Goal: Information Seeking & Learning: Learn about a topic

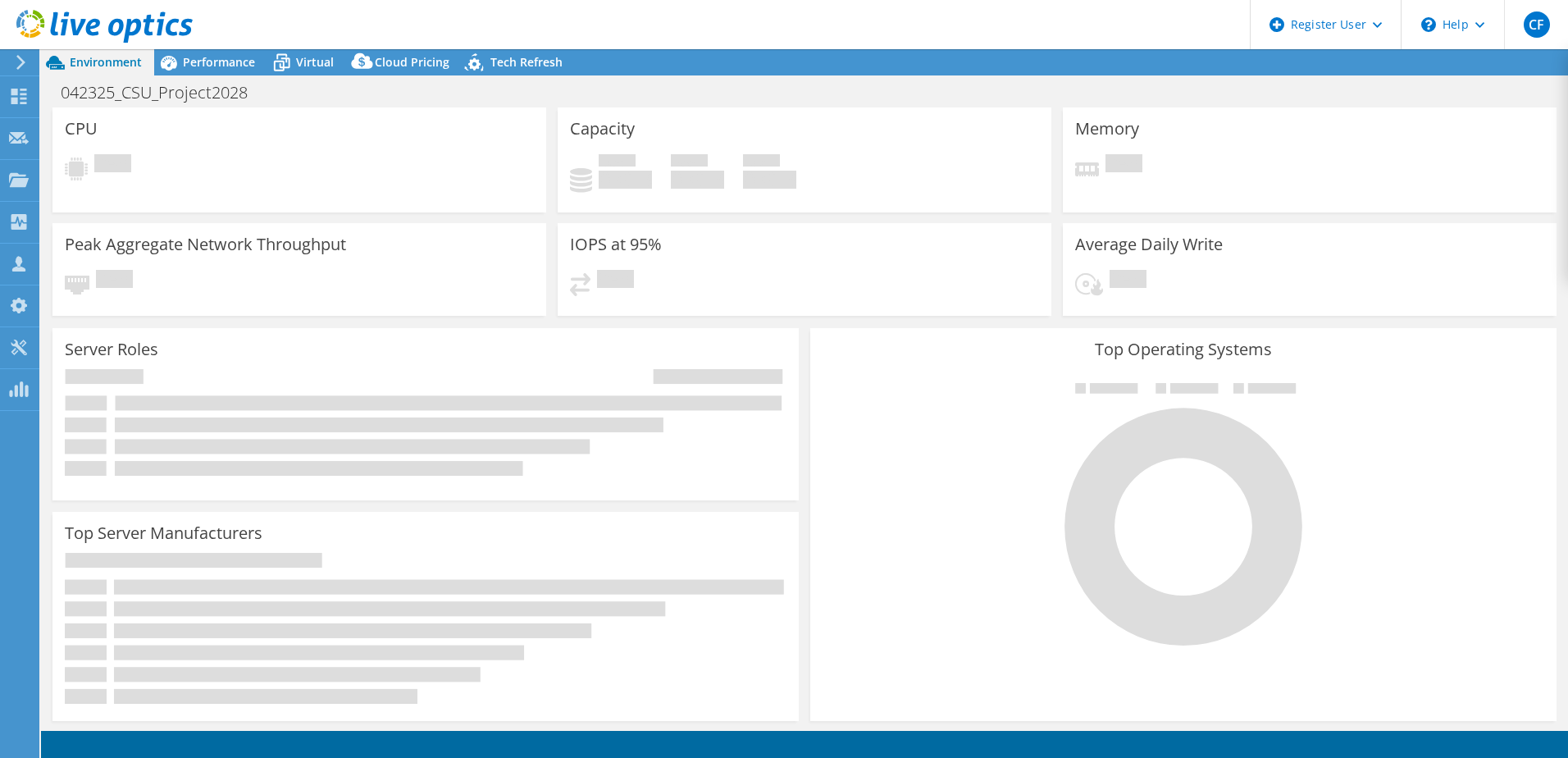
select select "USEast"
select select "USD"
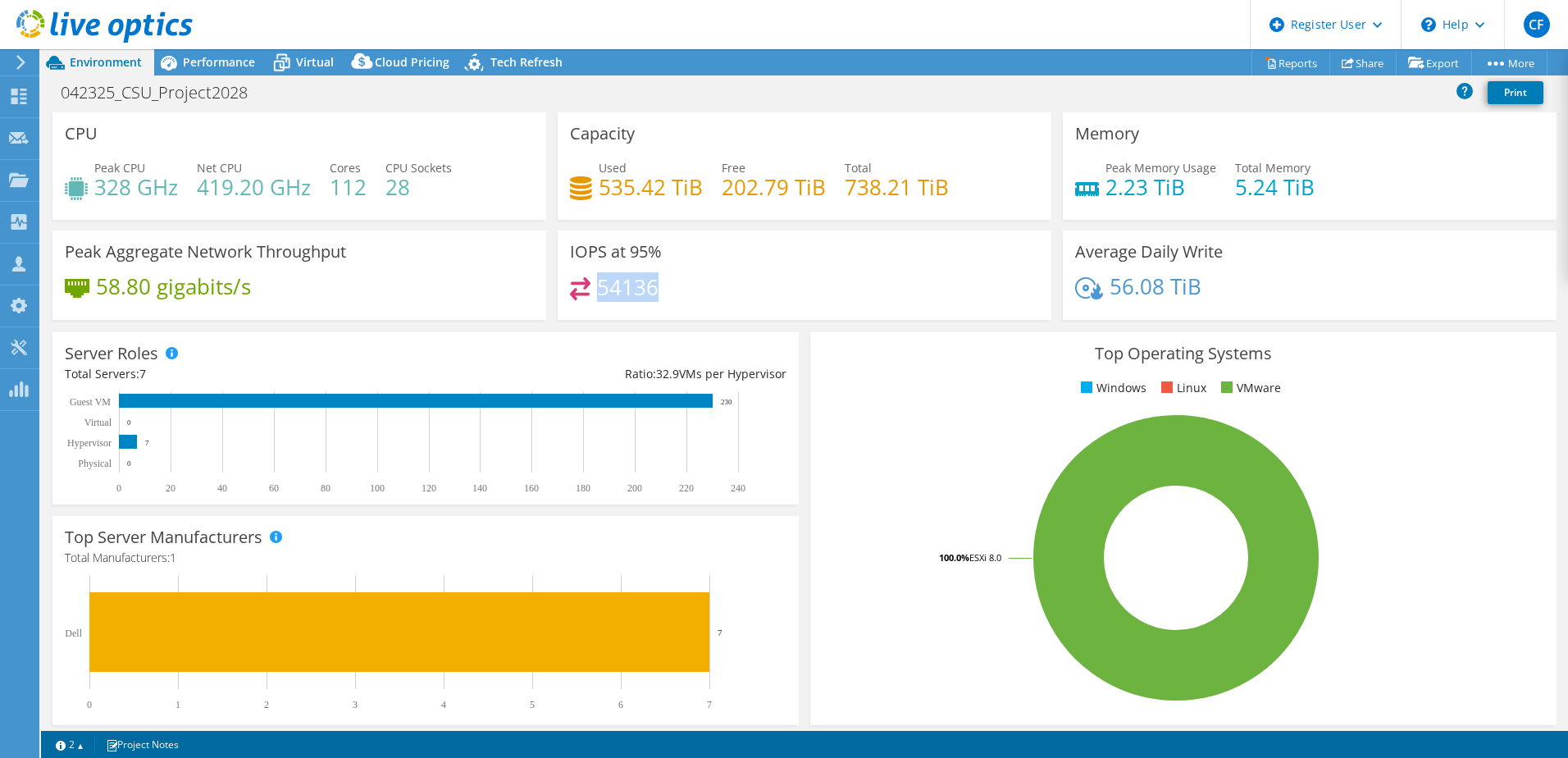
drag, startPoint x: 593, startPoint y: 284, endPoint x: 935, endPoint y: 298, distance: 342.3
click at [935, 298] on div "54136" at bounding box center [805, 295] width 470 height 35
drag, startPoint x: 935, startPoint y: 298, endPoint x: 1107, endPoint y: 344, distance: 178.0
click at [1107, 345] on h3 "Top Operating Systems" at bounding box center [1183, 353] width 721 height 18
click at [219, 60] on span "Performance" at bounding box center [220, 62] width 73 height 15
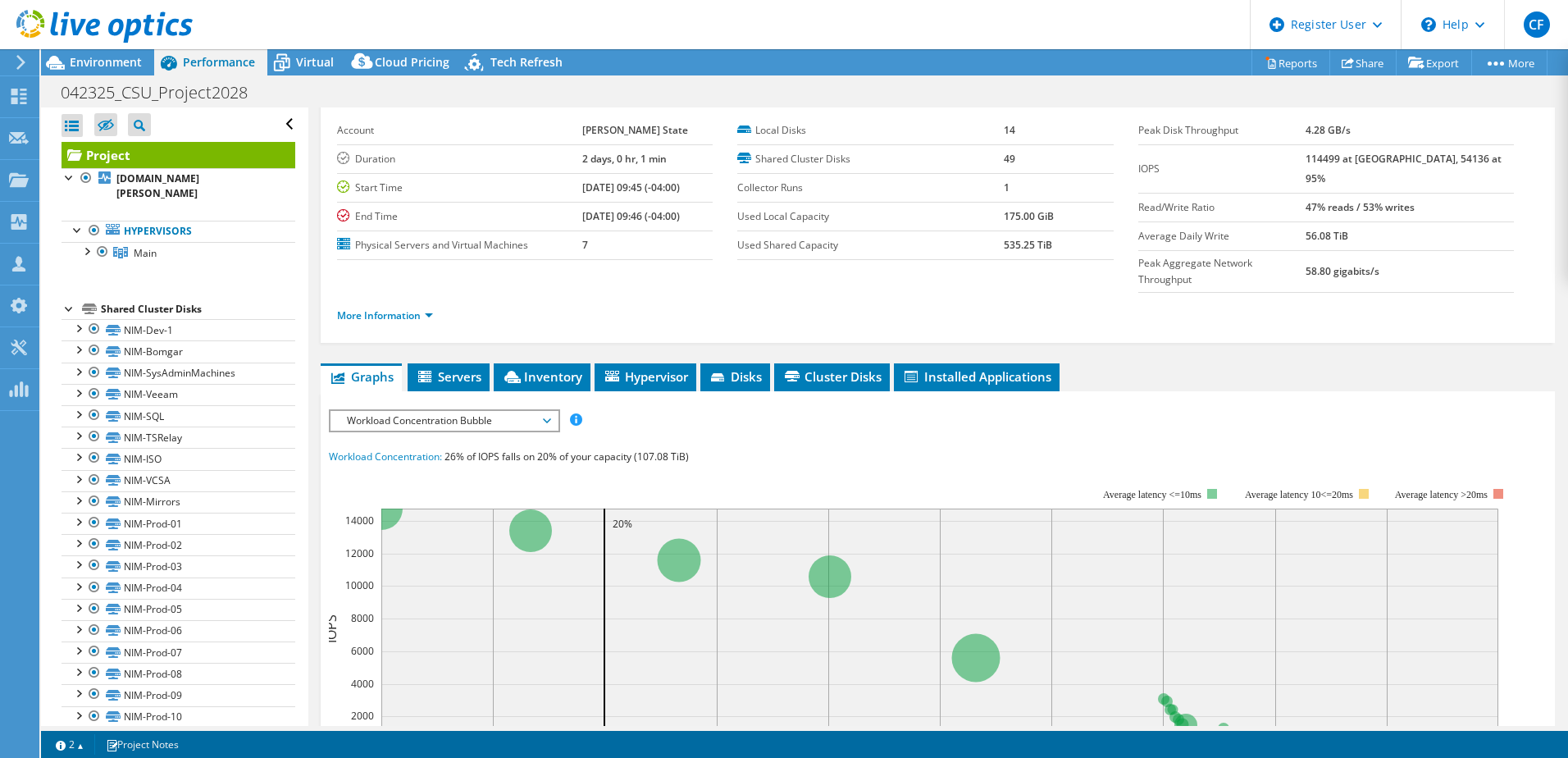
scroll to position [164, 0]
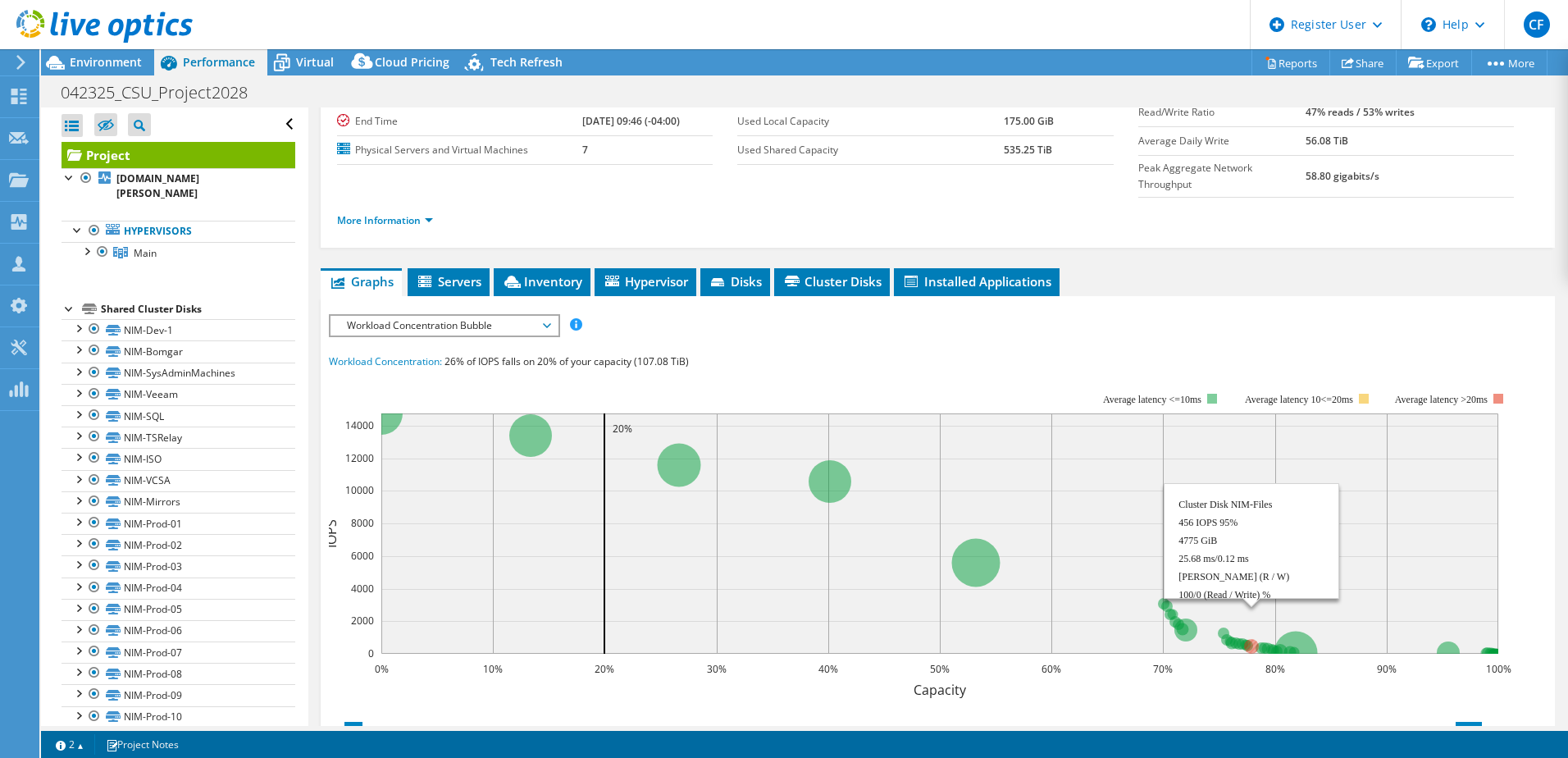
click at [1255, 640] on circle at bounding box center [1251, 646] width 14 height 14
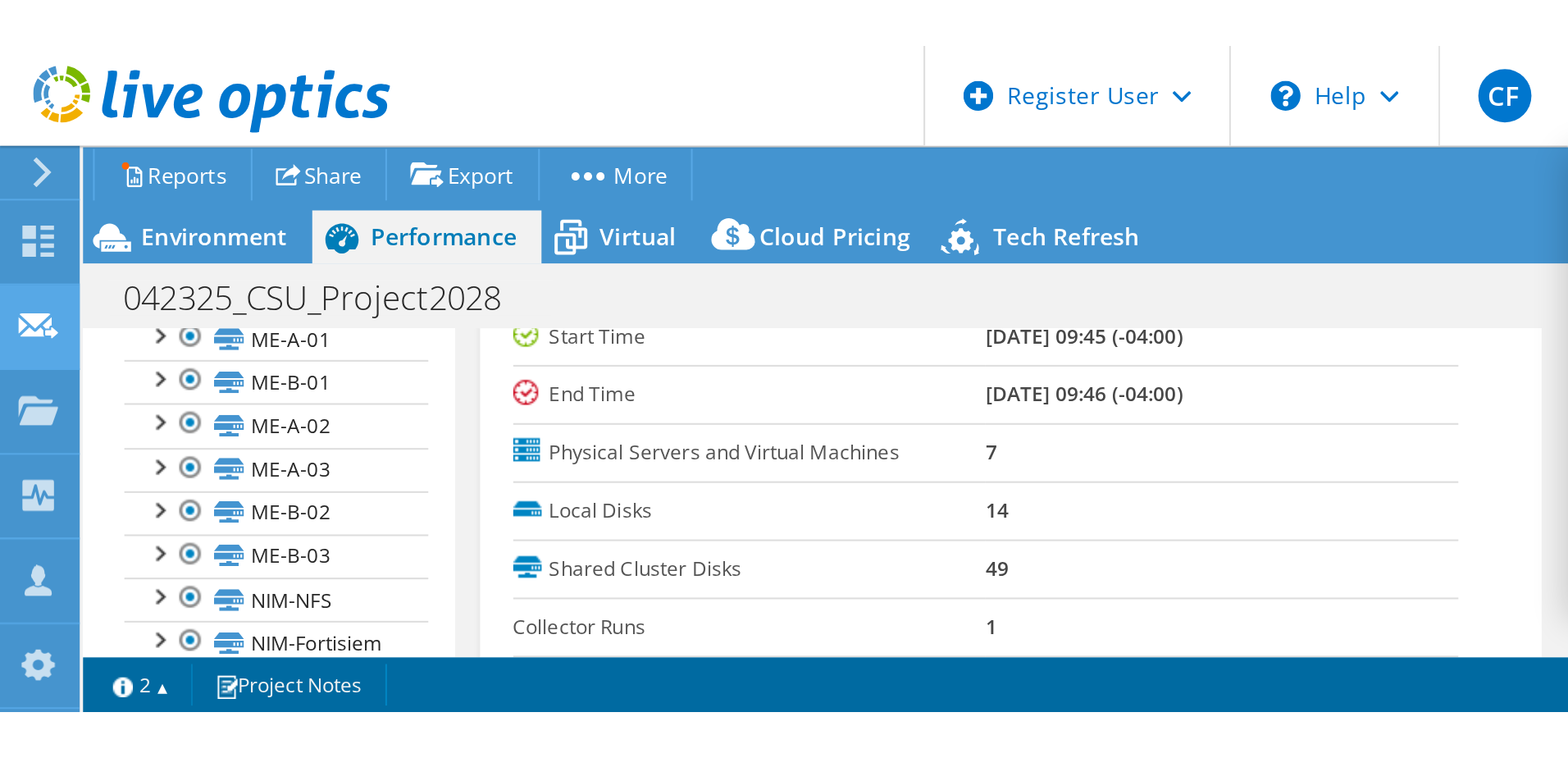
scroll to position [651, 0]
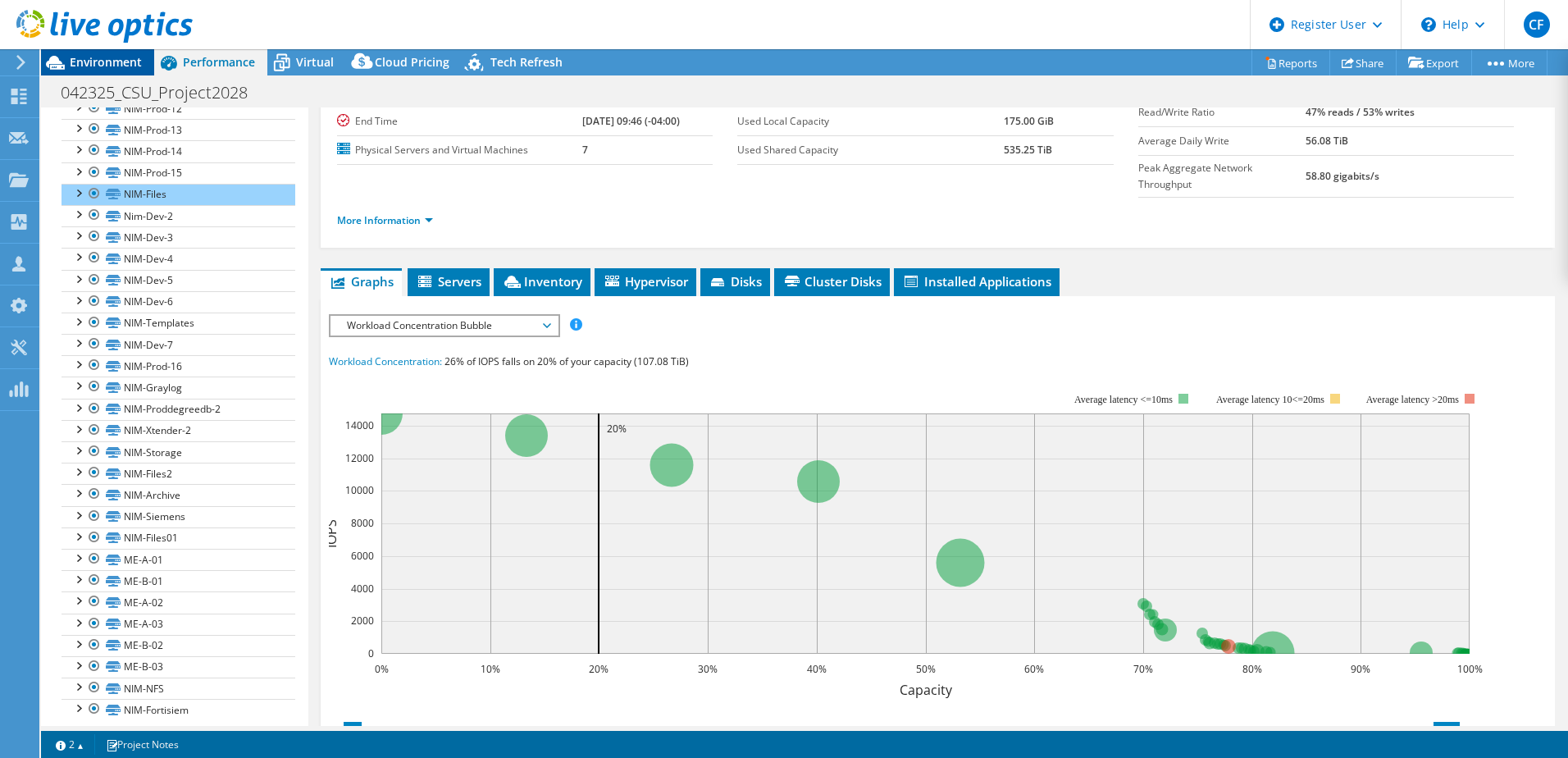
click at [76, 73] on div "Environment" at bounding box center [97, 63] width 114 height 27
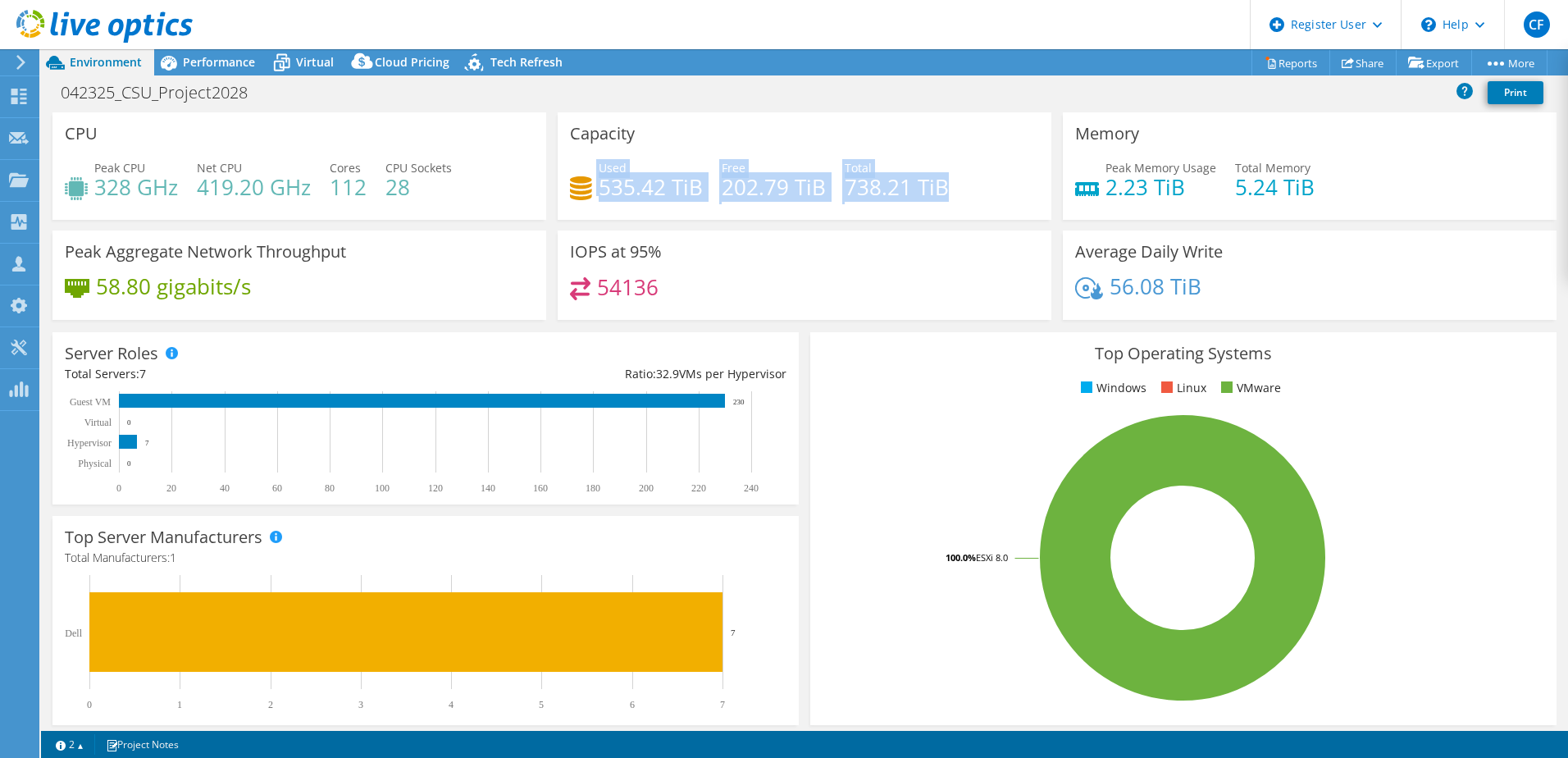
drag, startPoint x: 585, startPoint y: 182, endPoint x: 970, endPoint y: 182, distance: 385.0
click at [970, 182] on div "Used 535.42 TiB Free 202.79 TiB Total 738.21 TiB" at bounding box center [805, 186] width 470 height 53
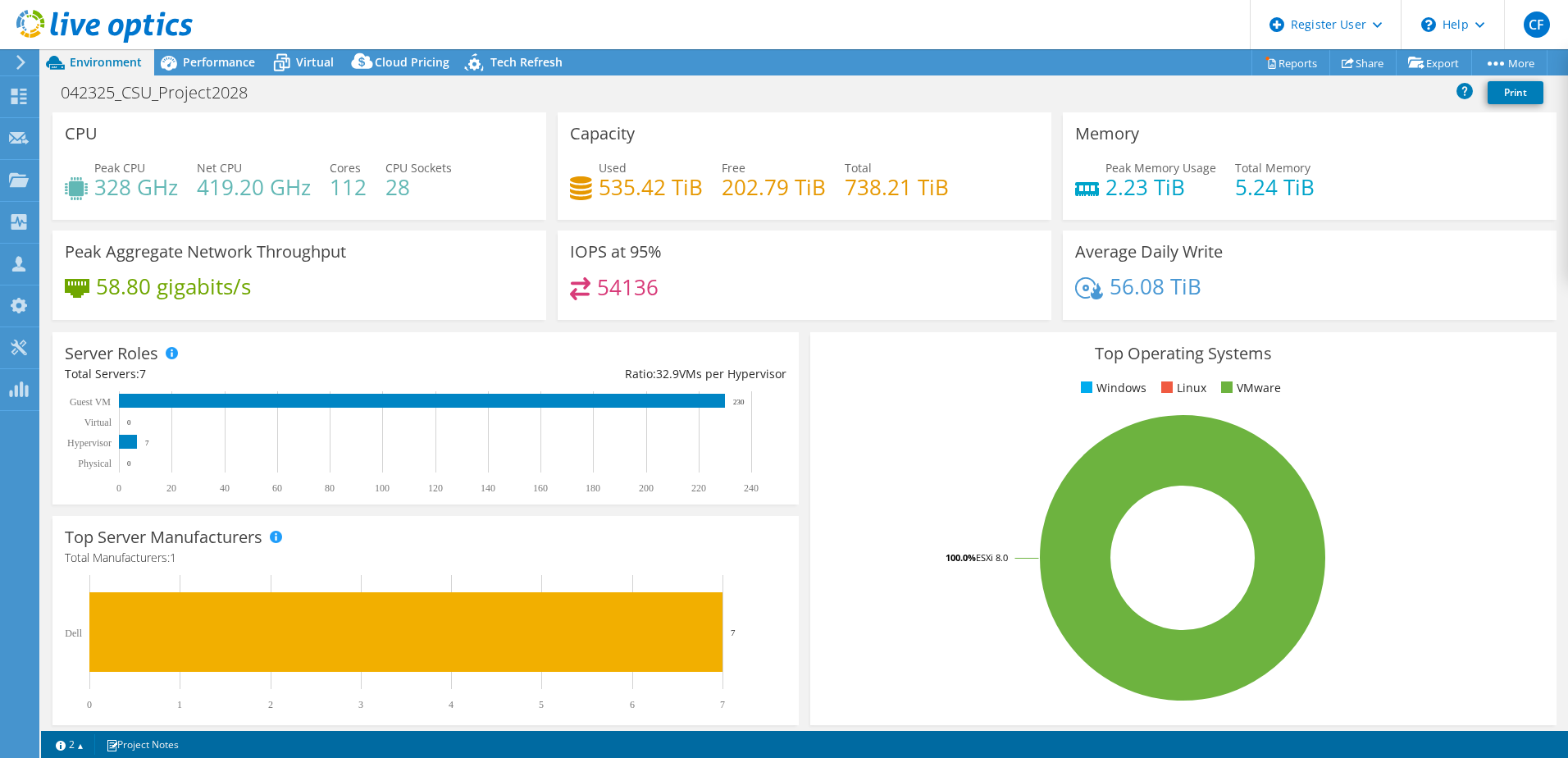
drag, startPoint x: 970, startPoint y: 182, endPoint x: 861, endPoint y: 254, distance: 130.6
click at [861, 254] on div "IOPS at 95% 54136" at bounding box center [804, 276] width 493 height 90
click at [196, 62] on span "Performance" at bounding box center [220, 62] width 73 height 15
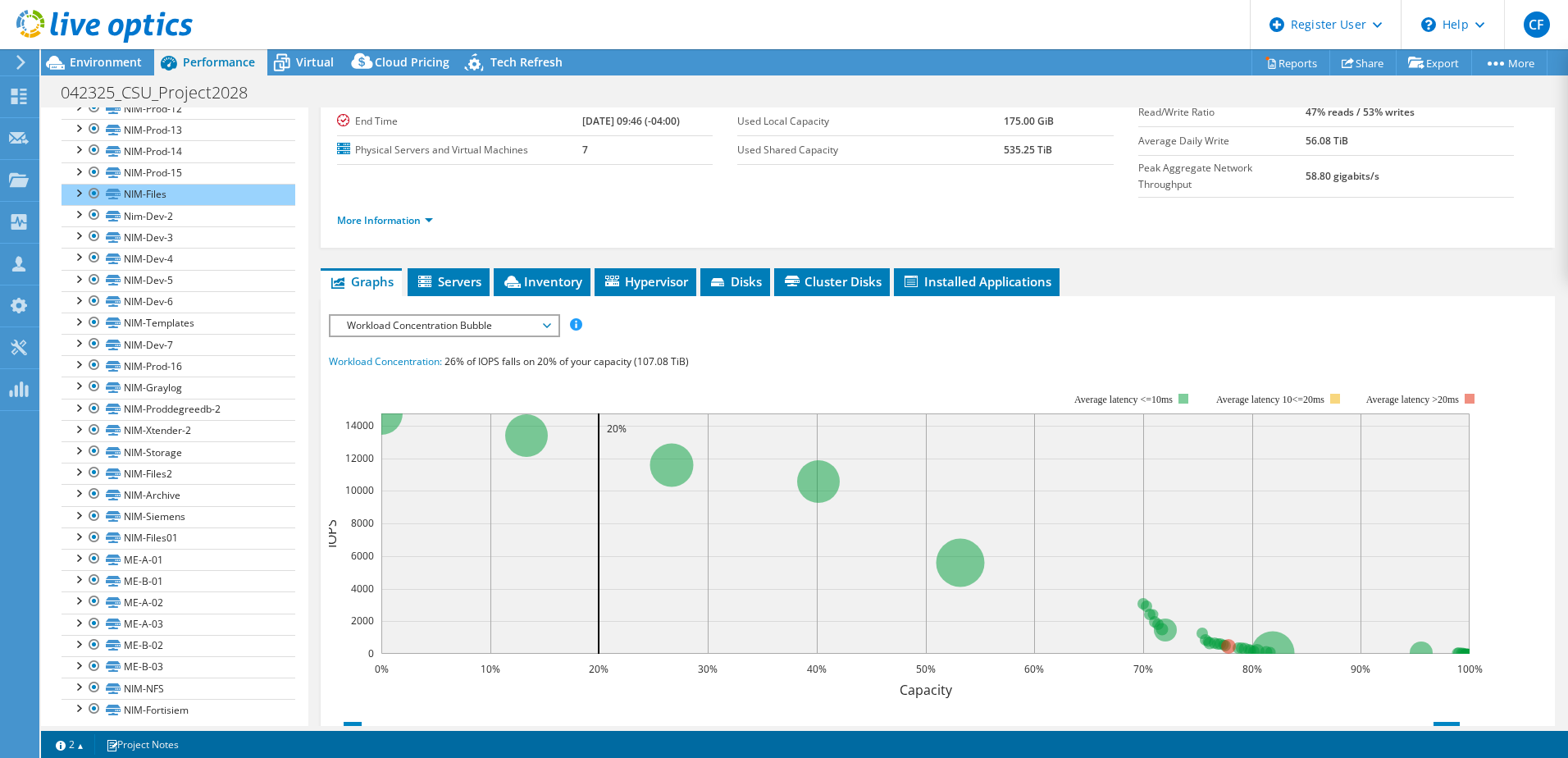
click at [408, 316] on span "Workload Concentration Bubble" at bounding box center [444, 326] width 211 height 20
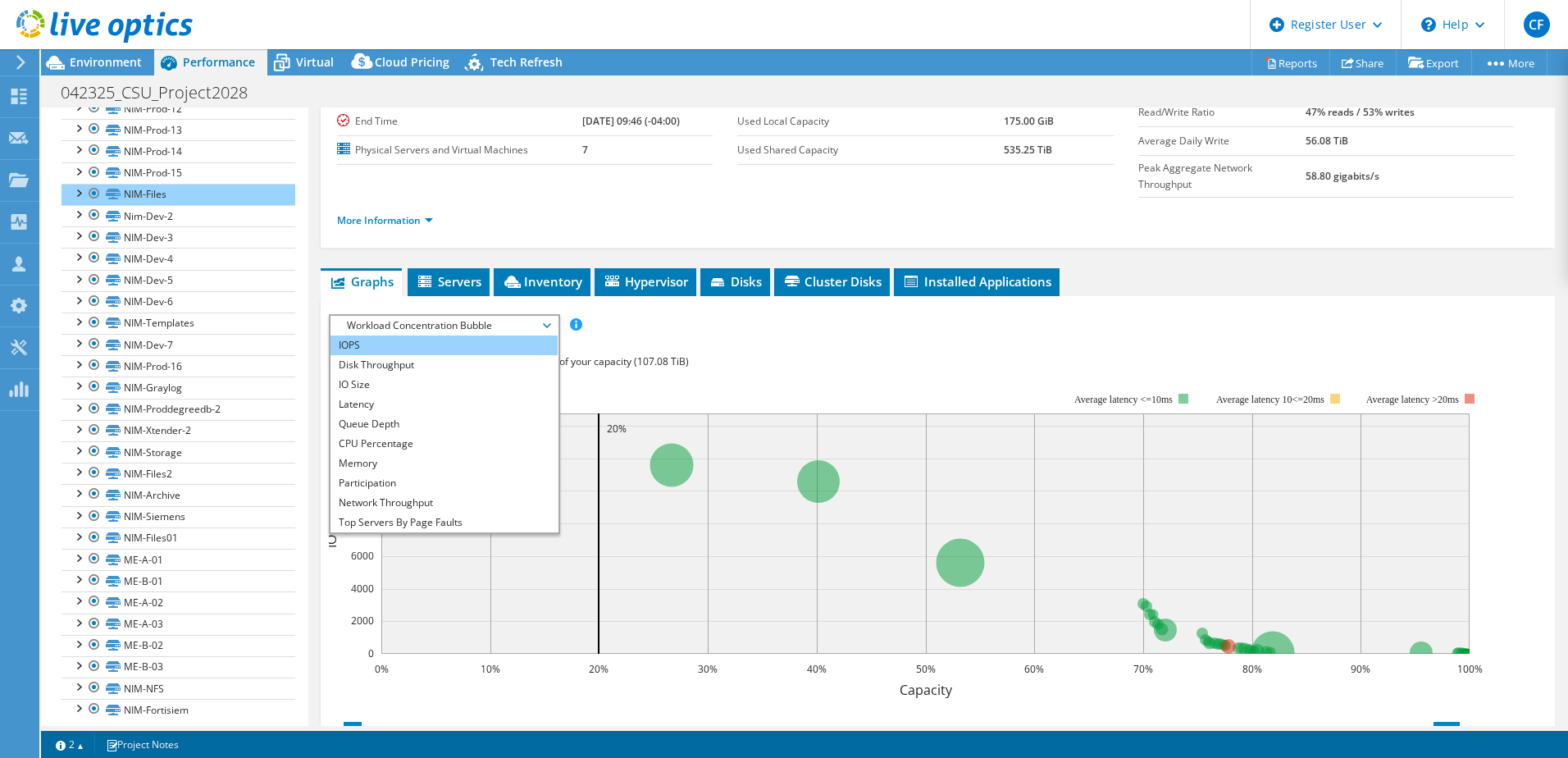
click at [382, 336] on li "IOPS" at bounding box center [444, 346] width 227 height 20
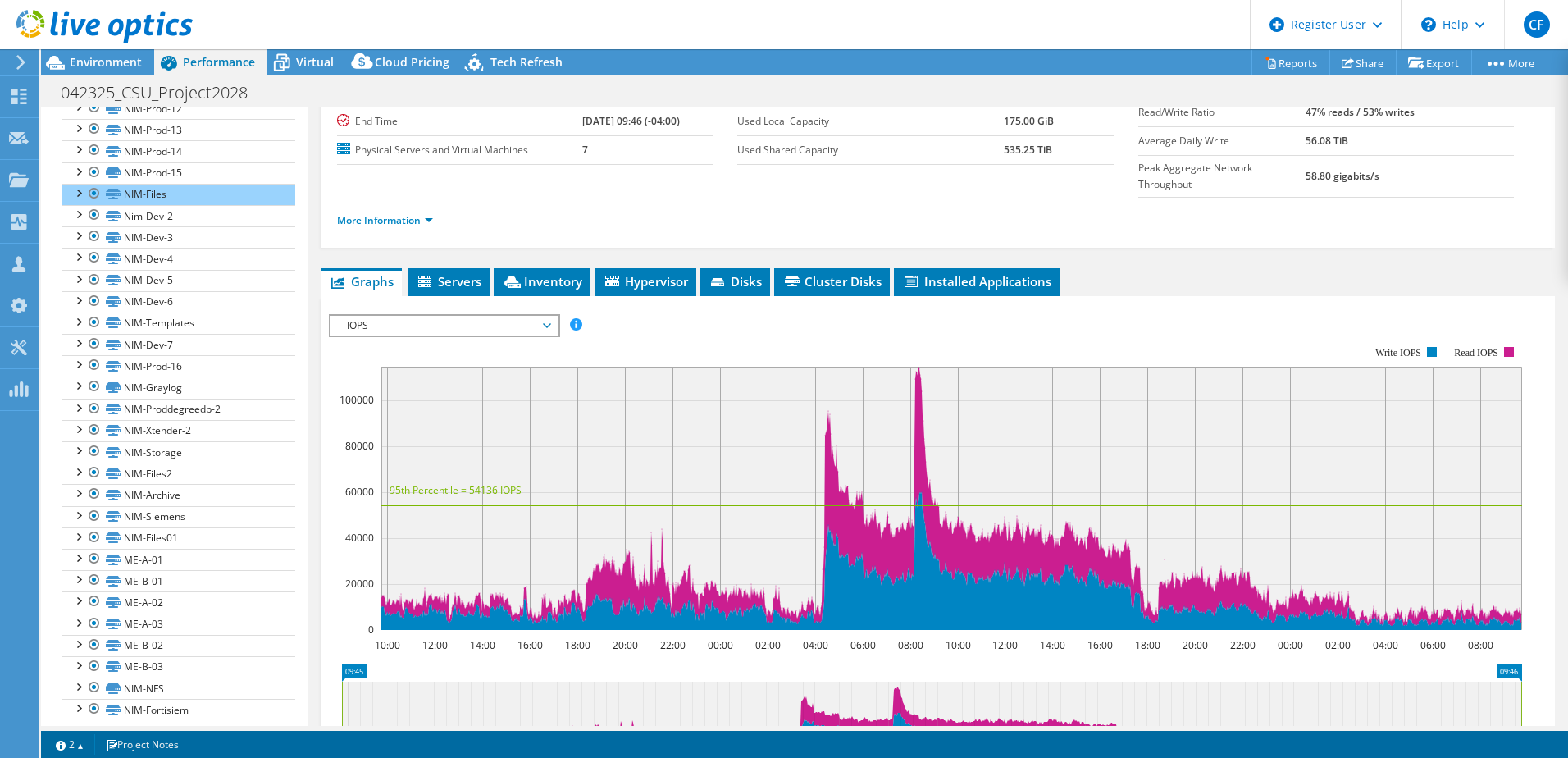
click at [908, 367] on rect at bounding box center [952, 498] width 1141 height 263
click at [921, 367] on icon at bounding box center [951, 496] width 1140 height 260
click at [1008, 325] on rect at bounding box center [926, 489] width 1194 height 328
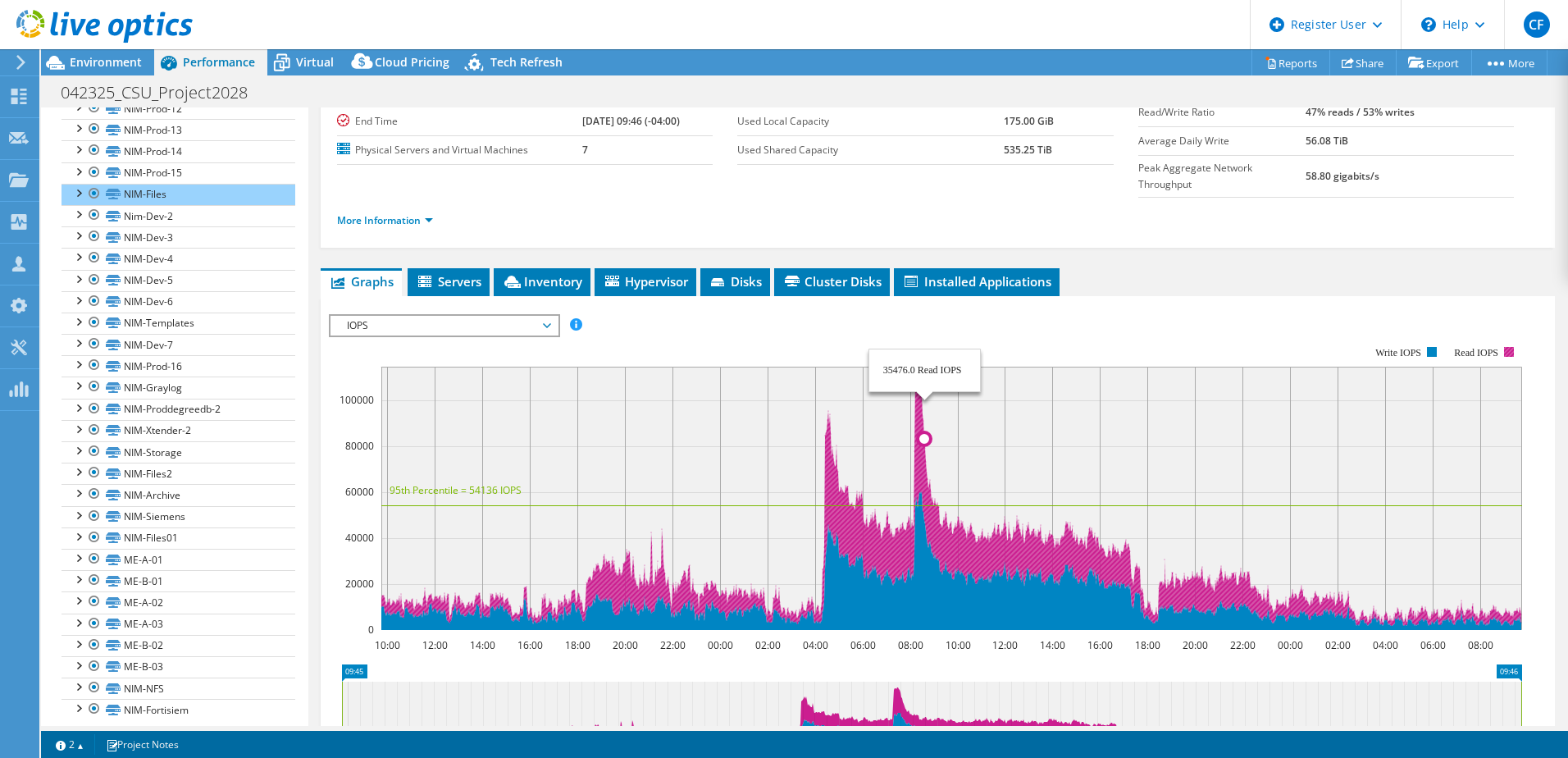
click at [925, 425] on icon at bounding box center [951, 496] width 1140 height 260
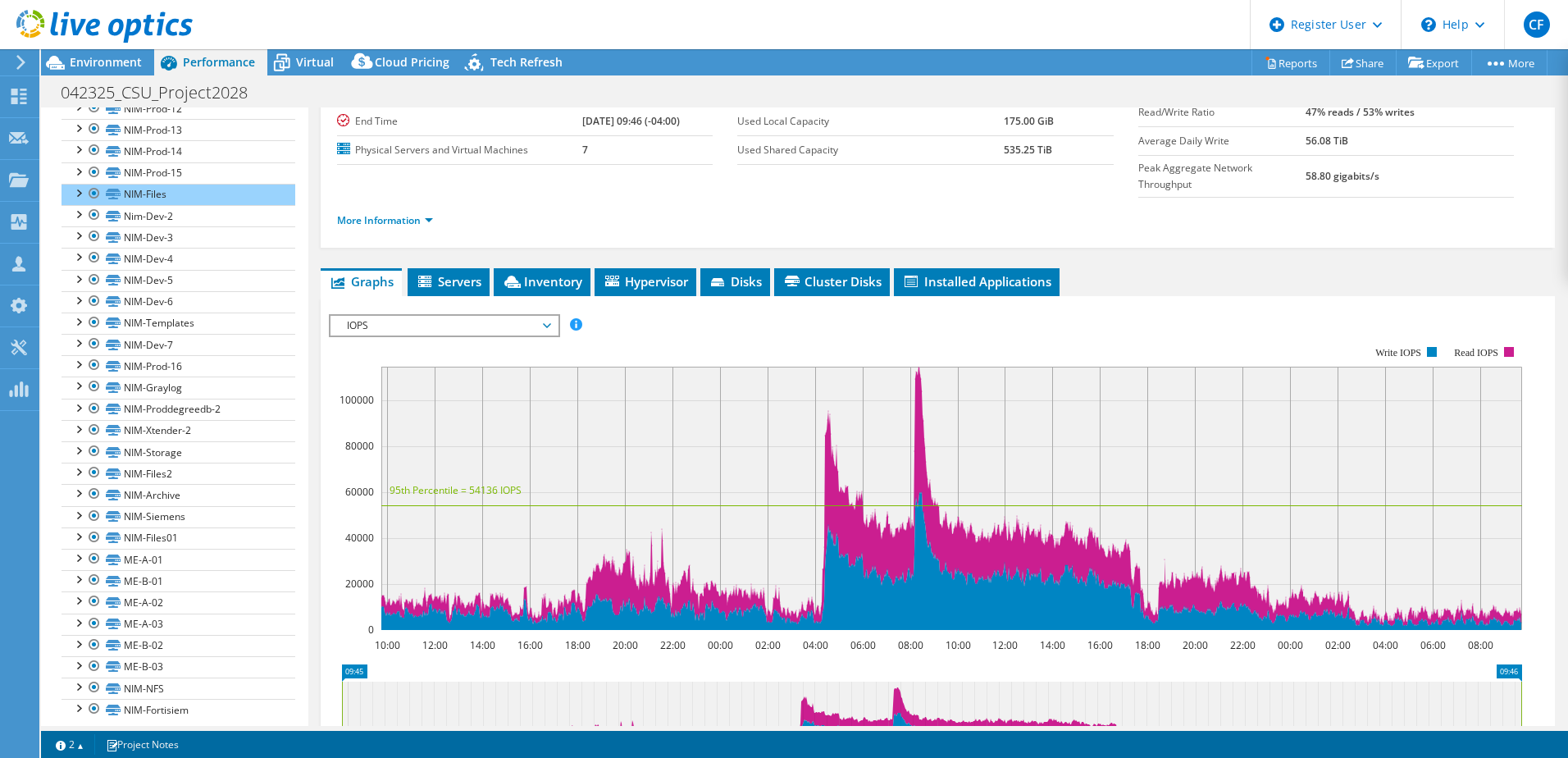
click at [365, 316] on span "IOPS" at bounding box center [444, 326] width 211 height 20
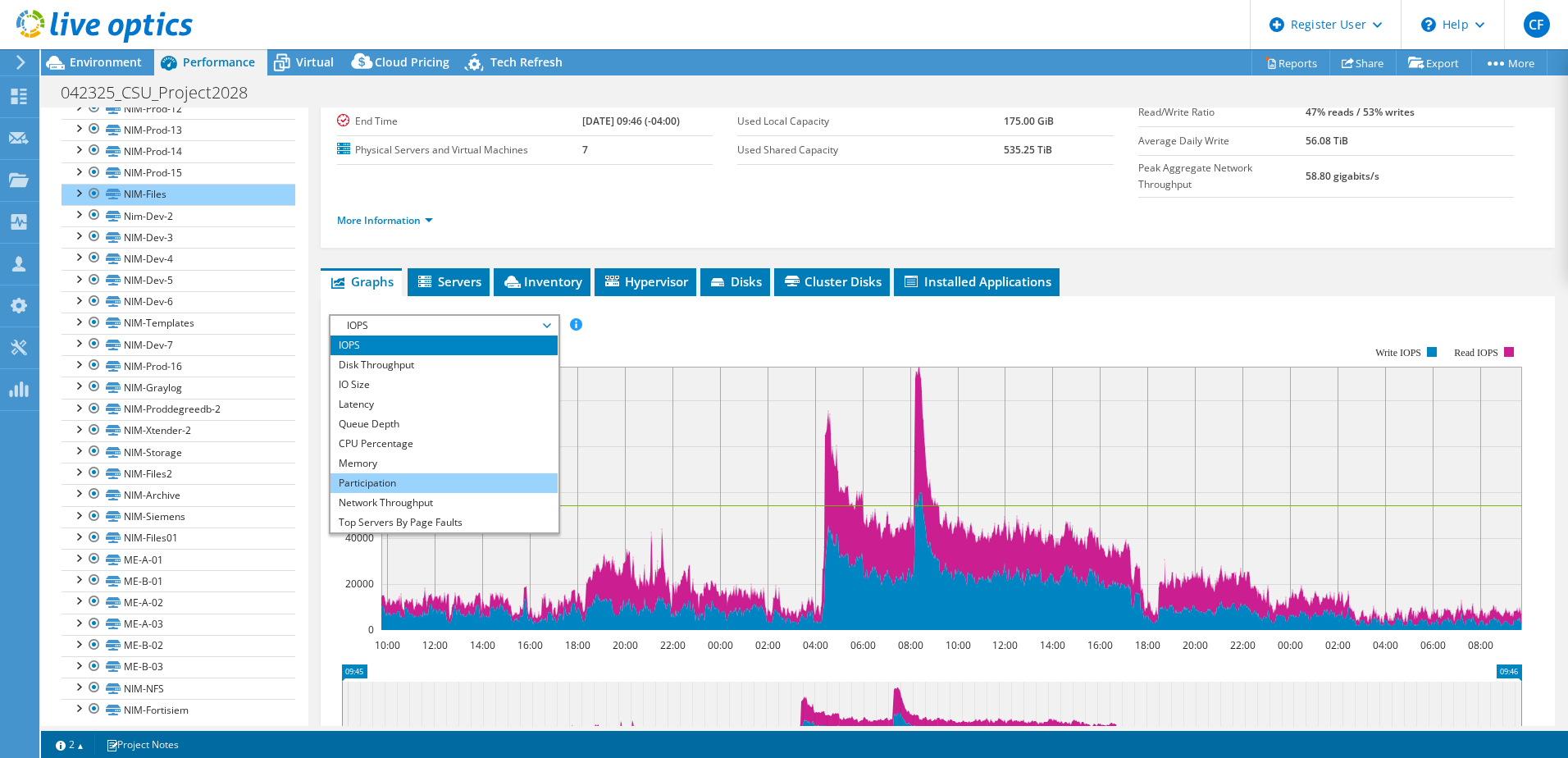
scroll to position [59, 0]
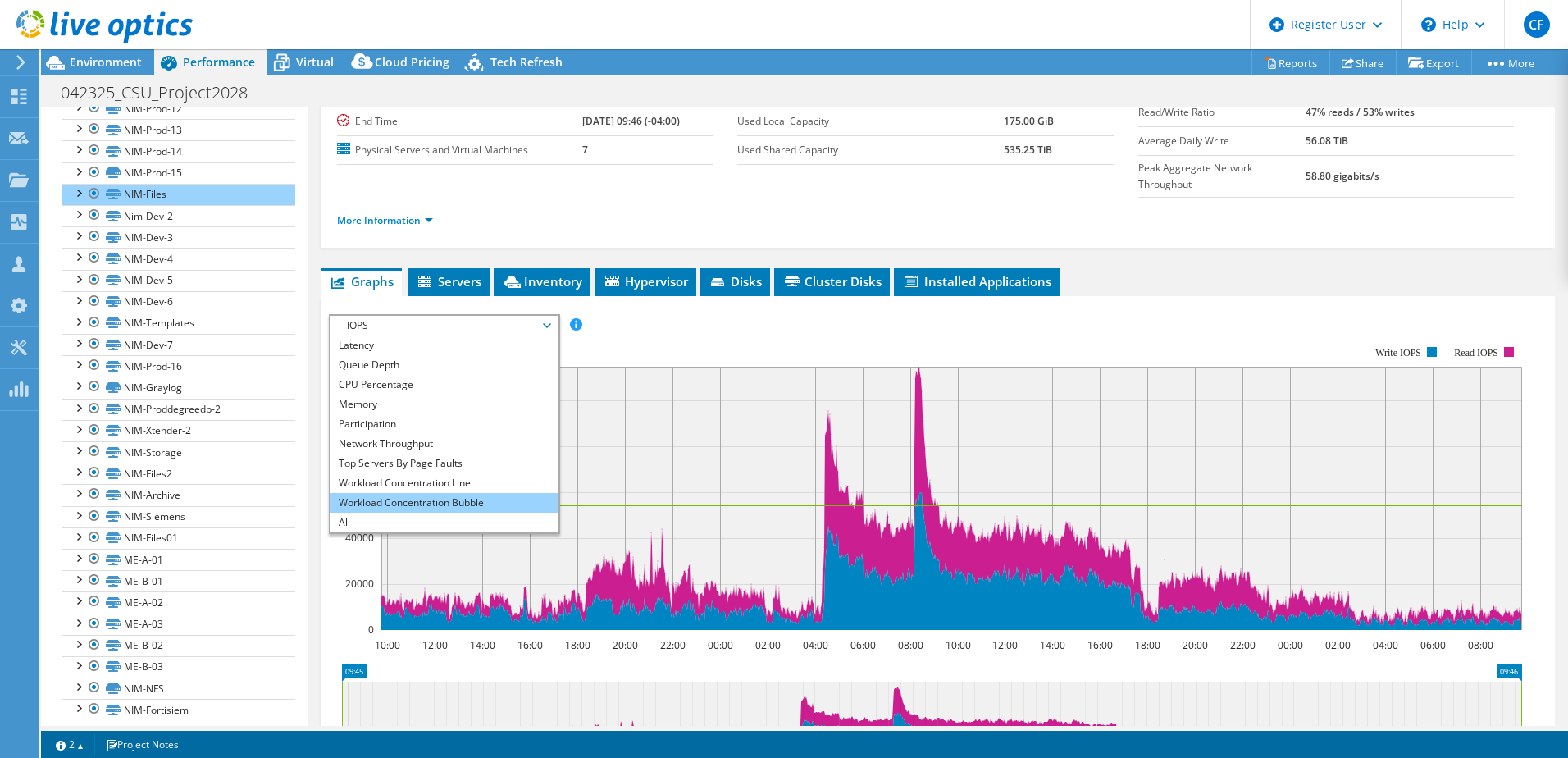
click at [387, 494] on li "Workload Concentration Bubble" at bounding box center [444, 503] width 227 height 20
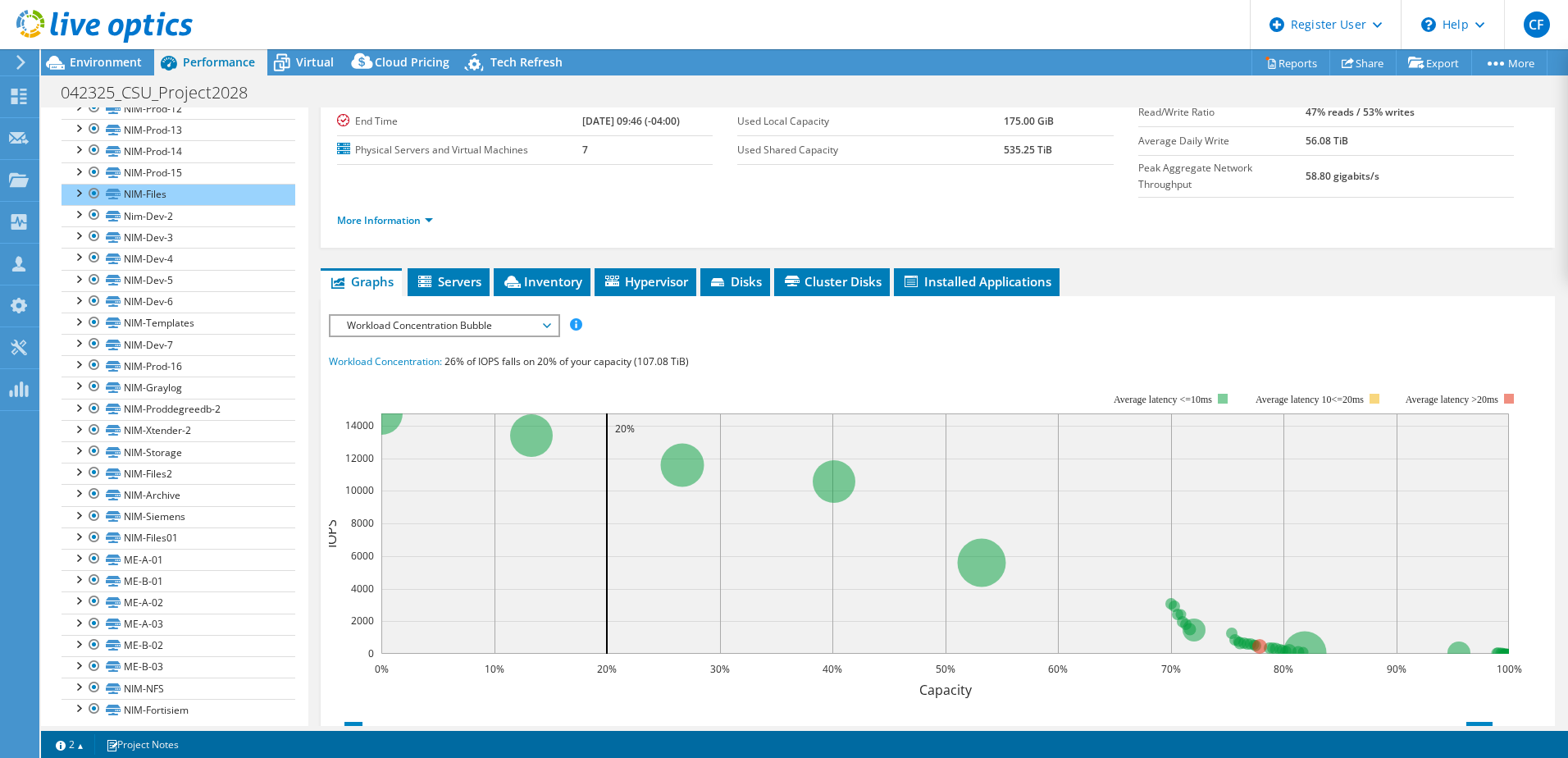
scroll to position [246, 0]
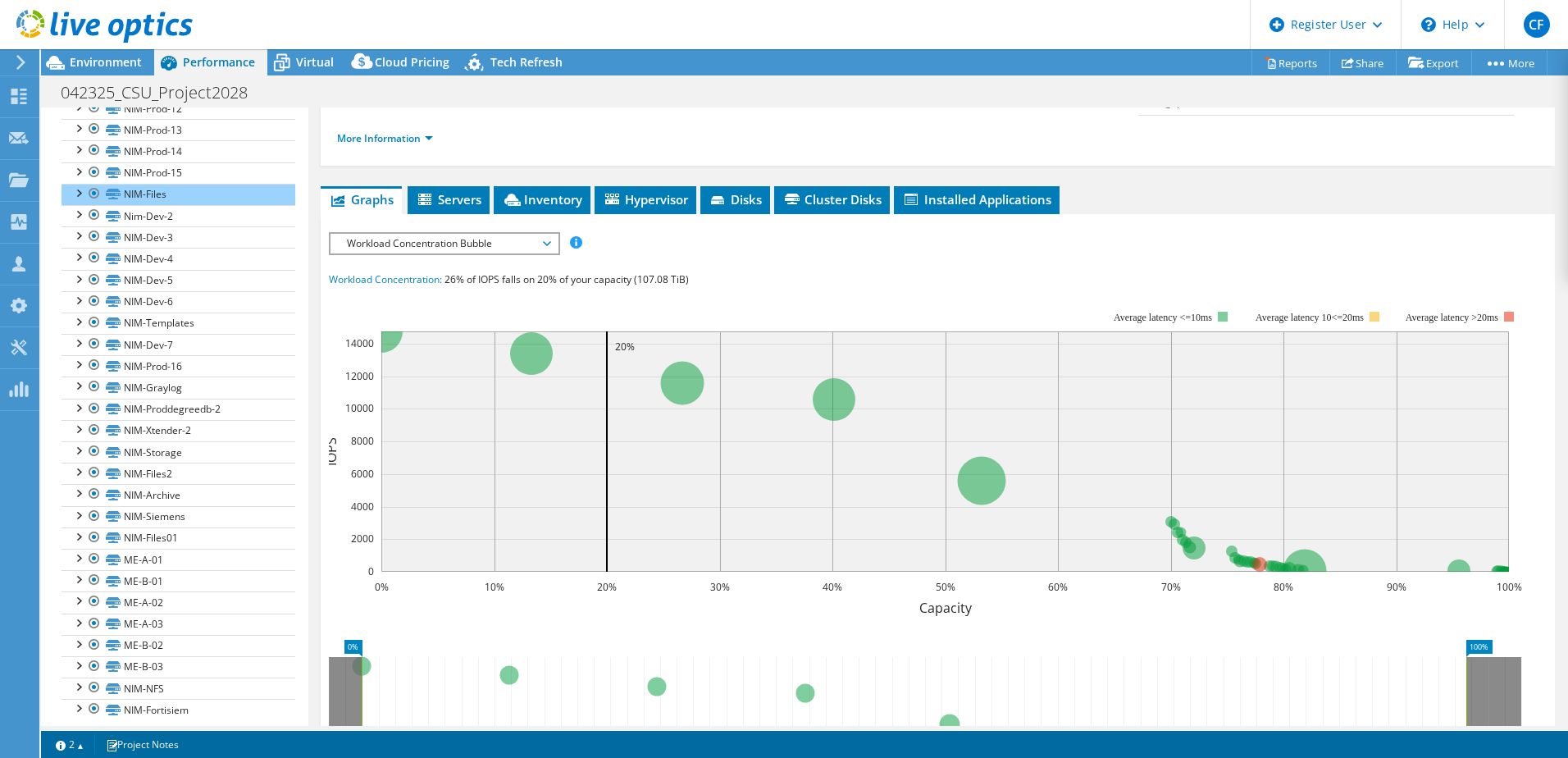
click at [1218, 558] on rect at bounding box center [926, 453] width 1194 height 328
click at [1263, 558] on circle at bounding box center [1259, 564] width 14 height 14
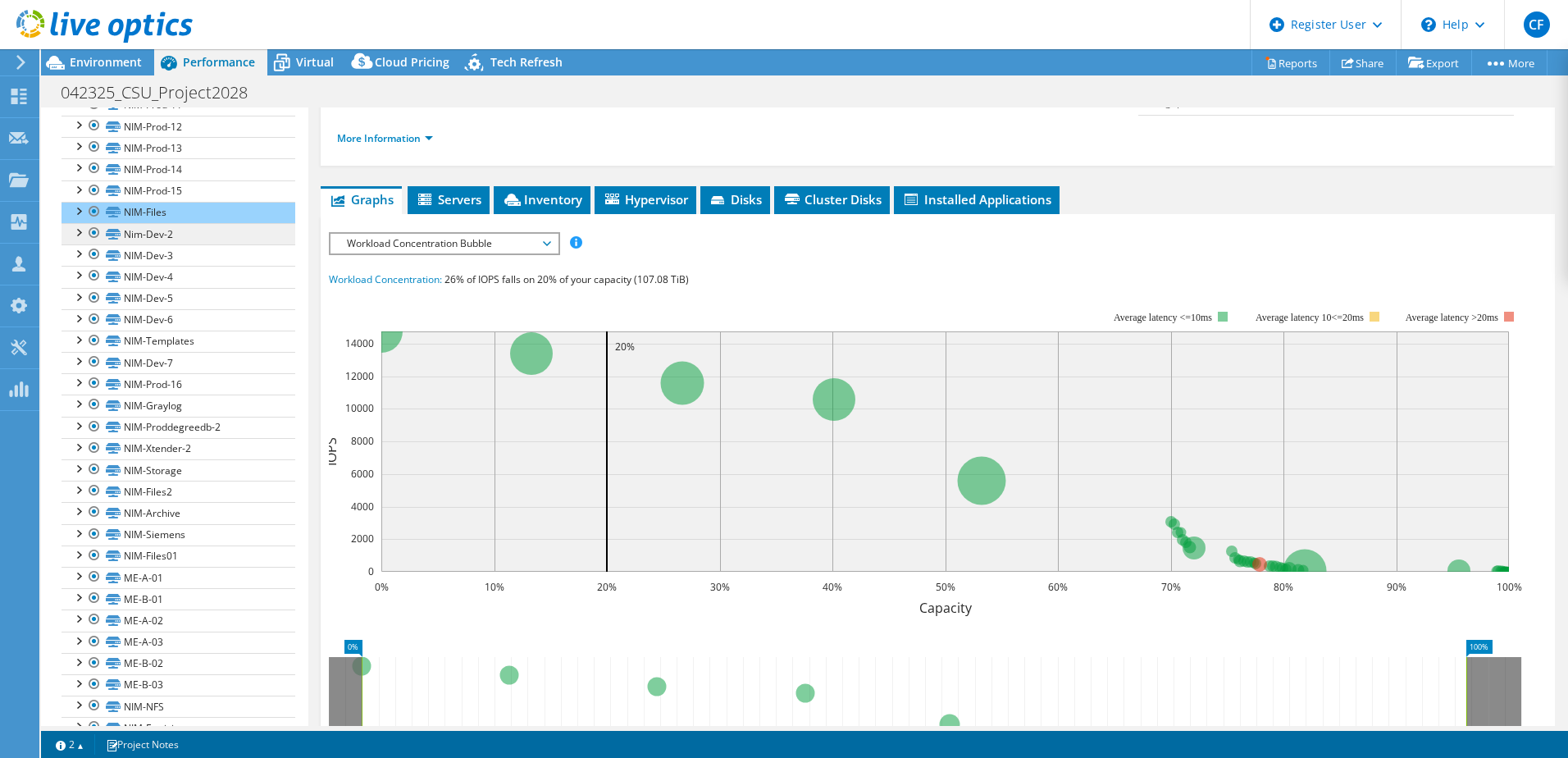
scroll to position [631, 0]
click at [132, 209] on link "NIM-Files" at bounding box center [178, 215] width 234 height 21
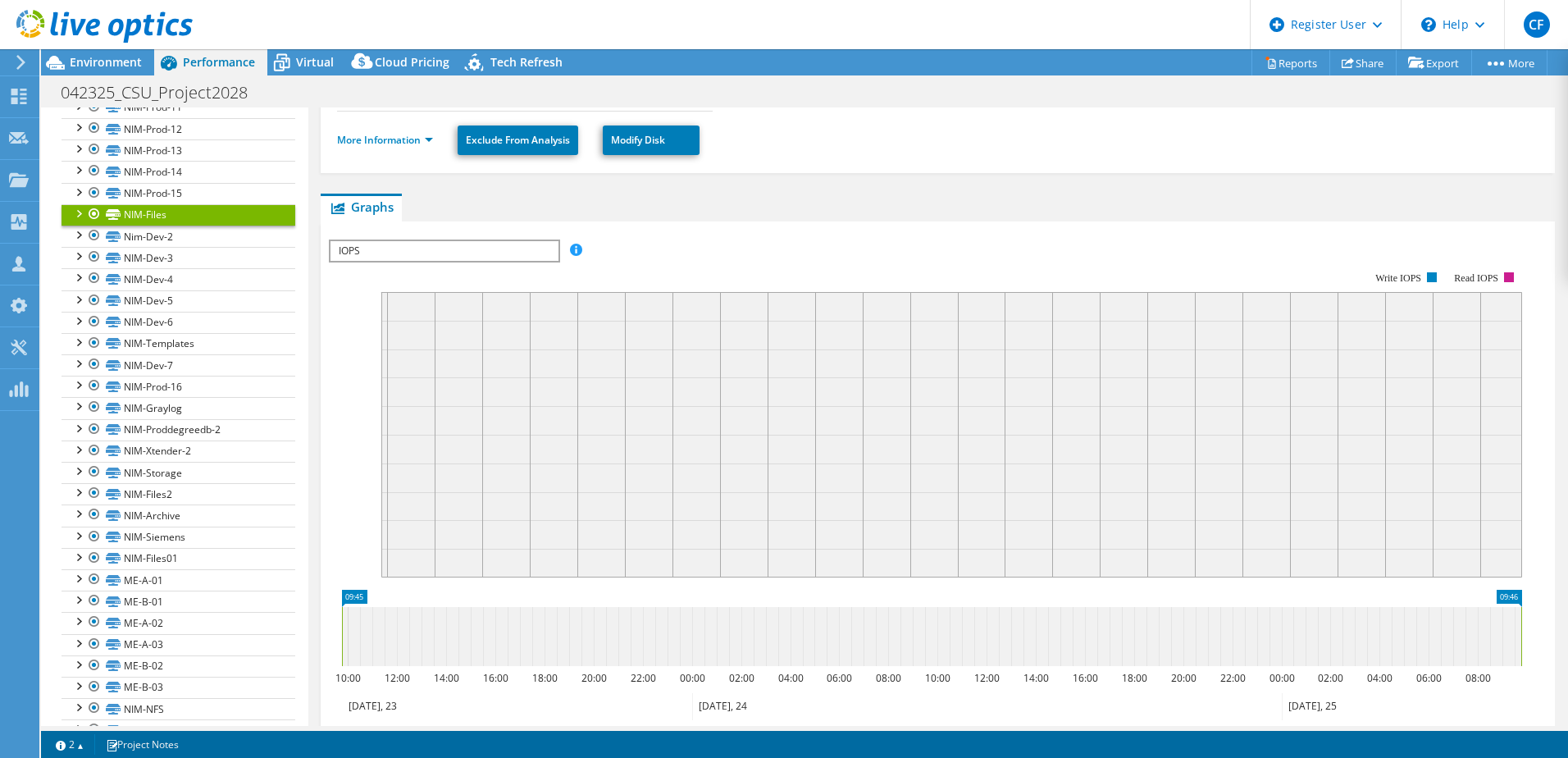
click at [403, 262] on div "IOPS IOPS Disk Throughput IO Size Latency Queue Depth CPU Percentage Memory Pag…" at bounding box center [445, 251] width 231 height 23
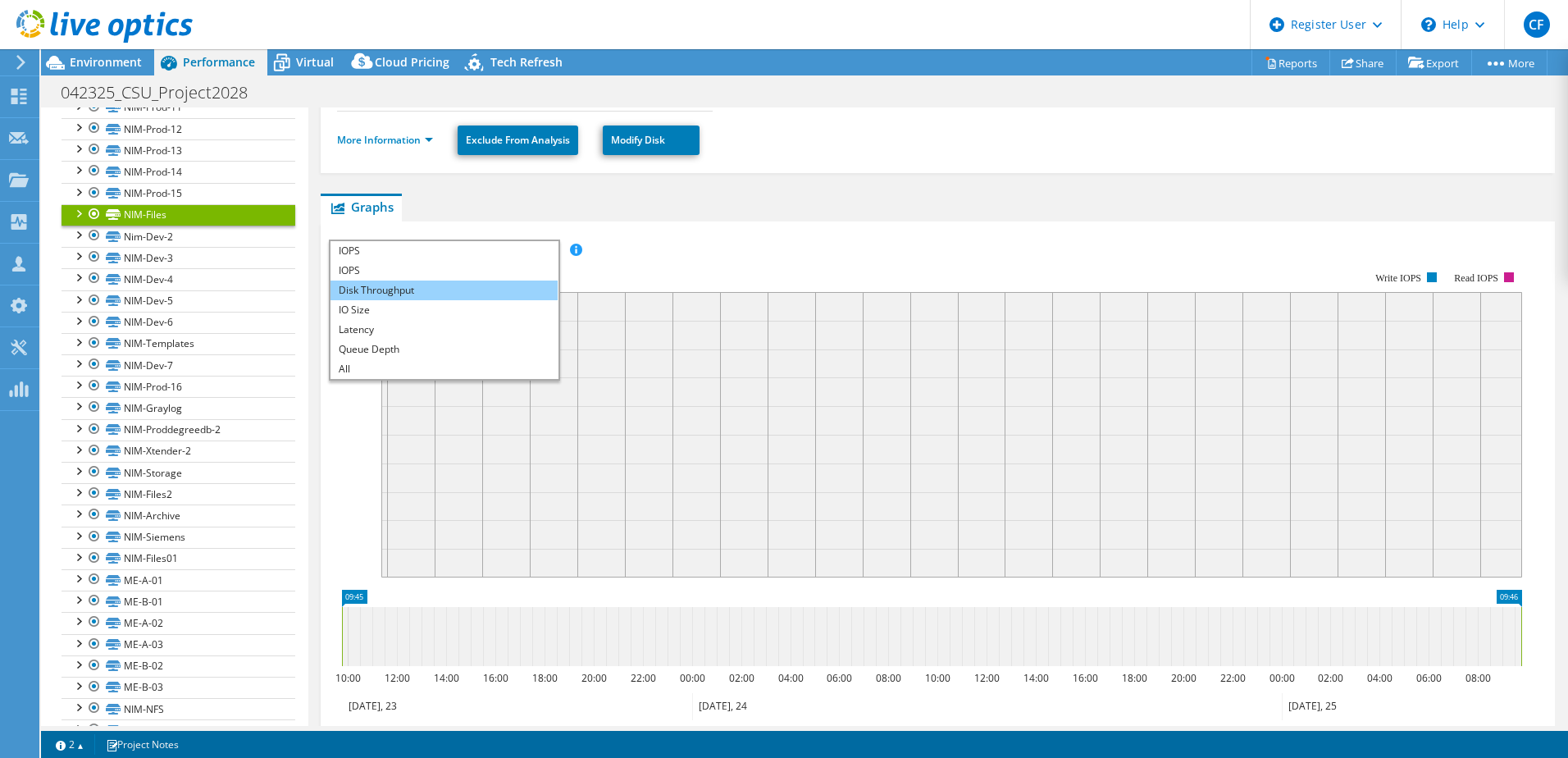
click at [401, 281] on li "Disk Throughput" at bounding box center [444, 290] width 227 height 20
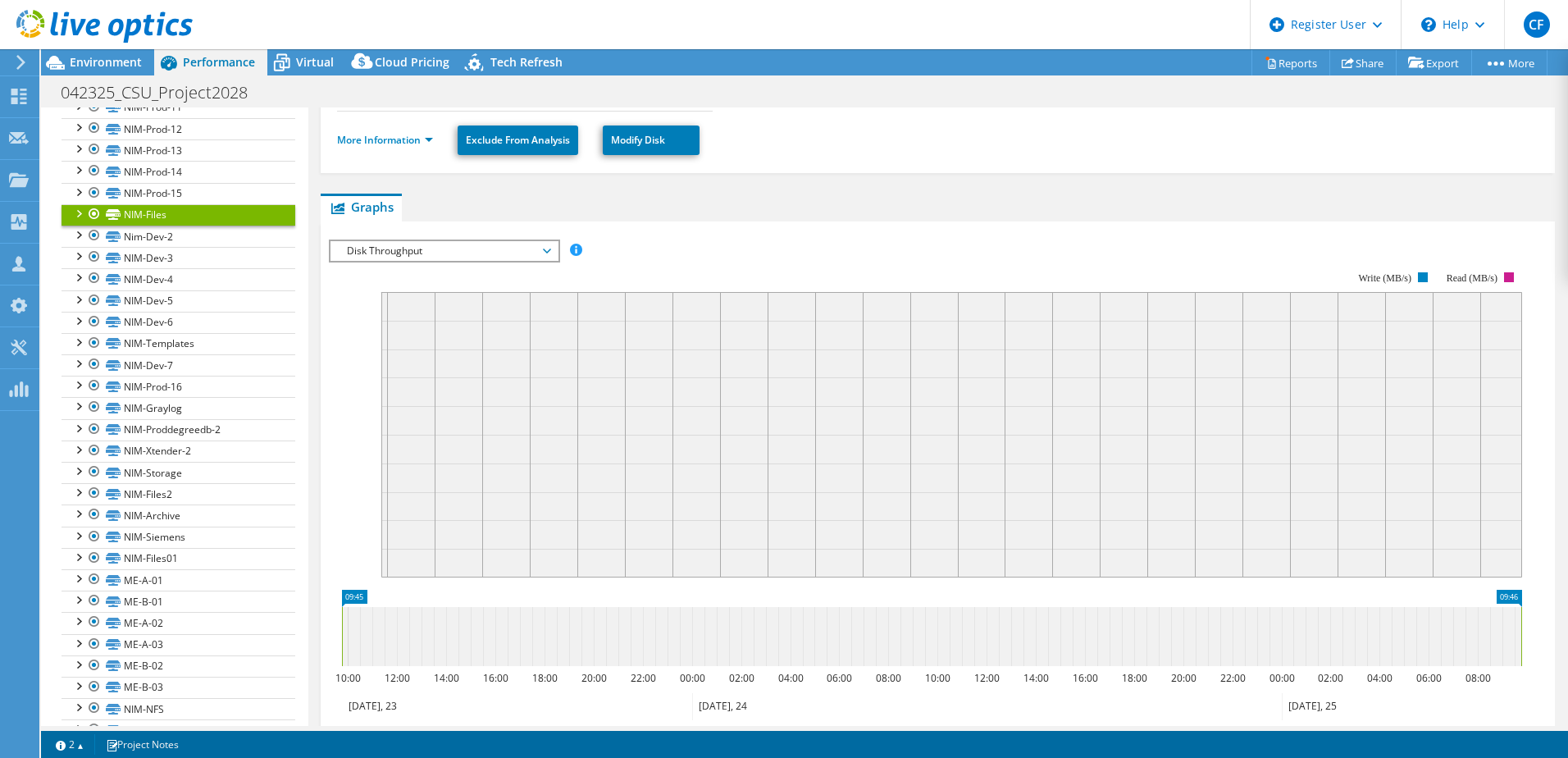
click at [392, 242] on span "Disk Throughput" at bounding box center [444, 251] width 211 height 20
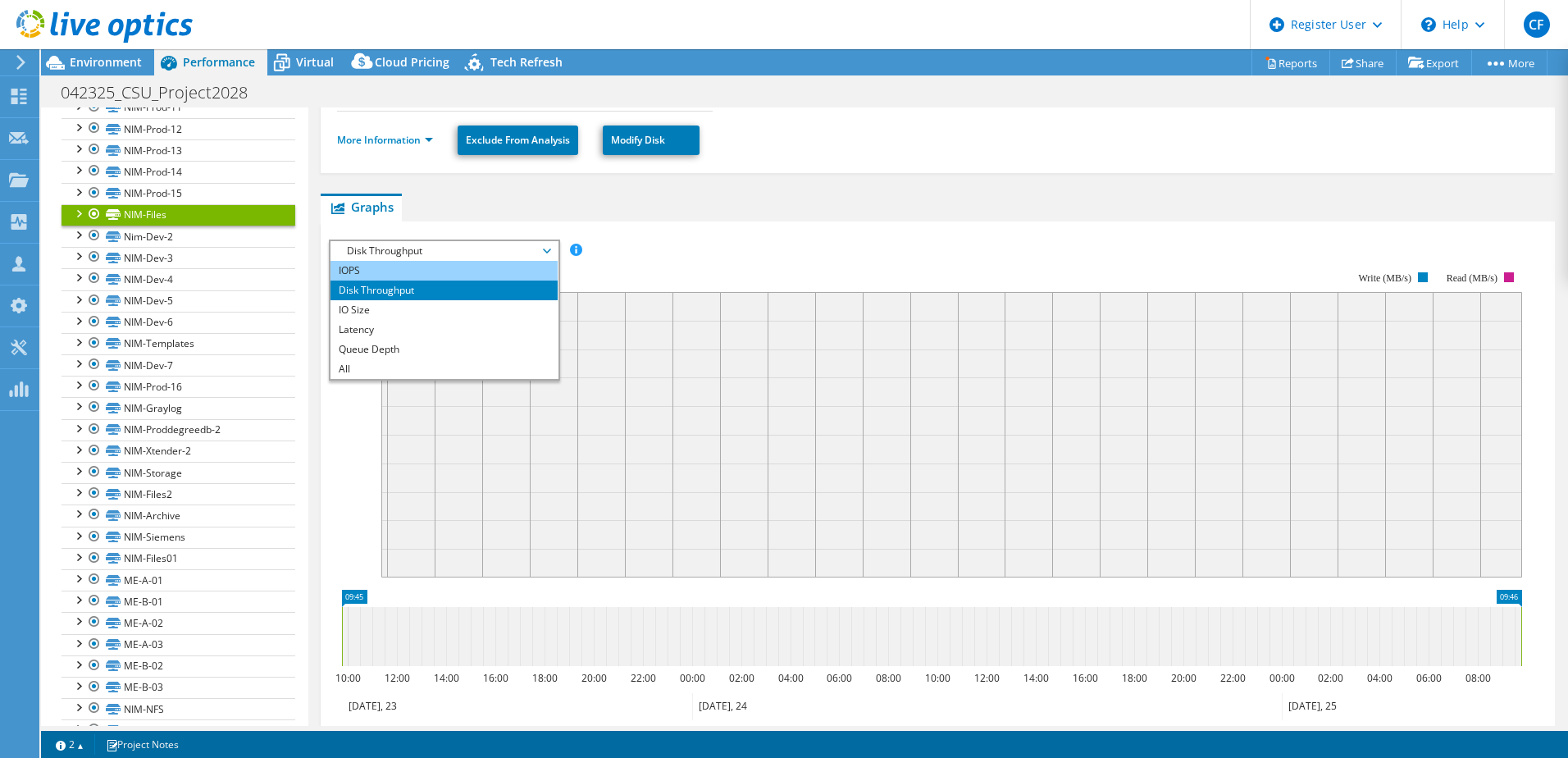
click at [399, 278] on li "IOPS" at bounding box center [444, 270] width 227 height 20
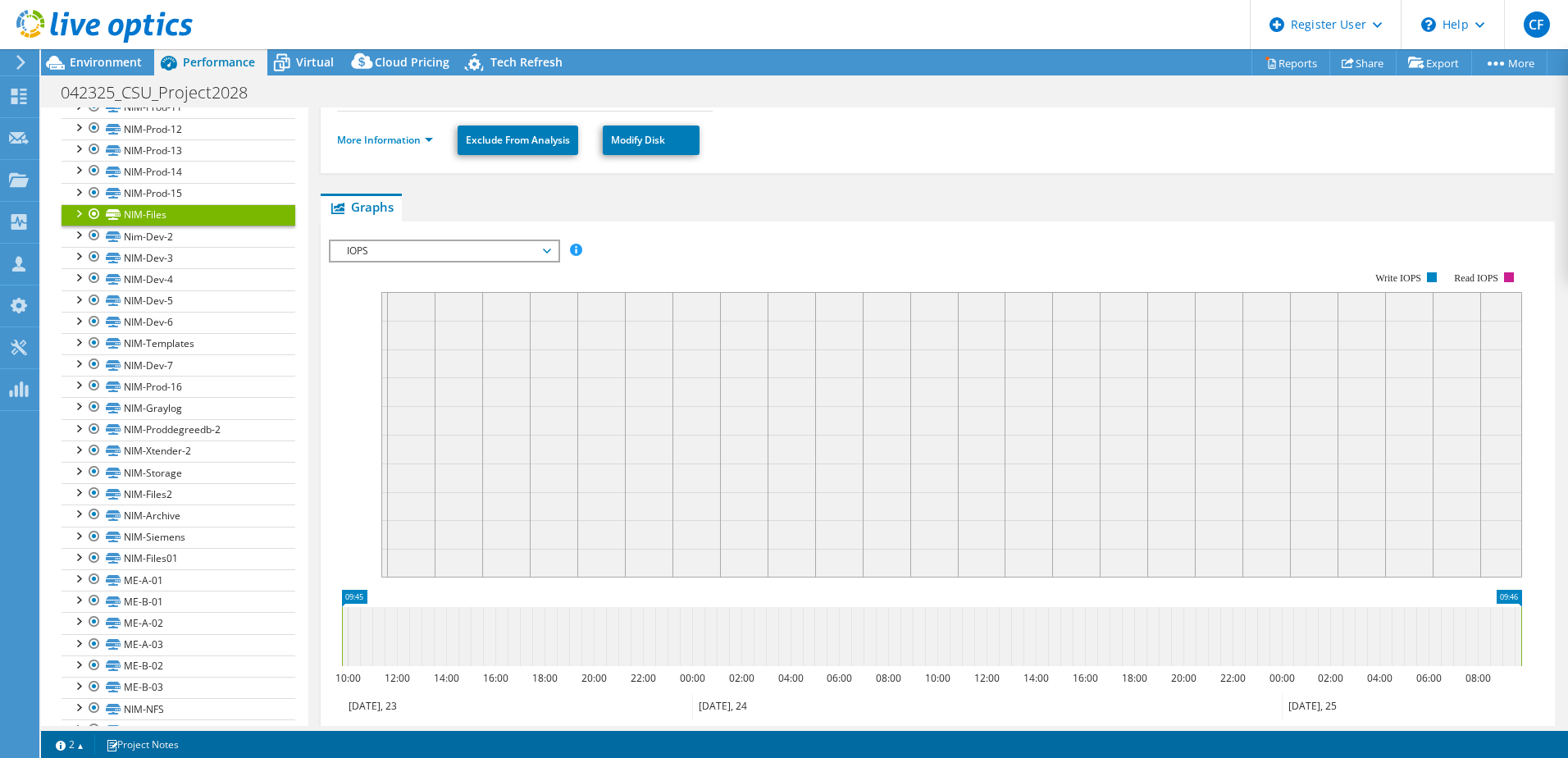
click at [394, 249] on span "IOPS" at bounding box center [444, 251] width 211 height 20
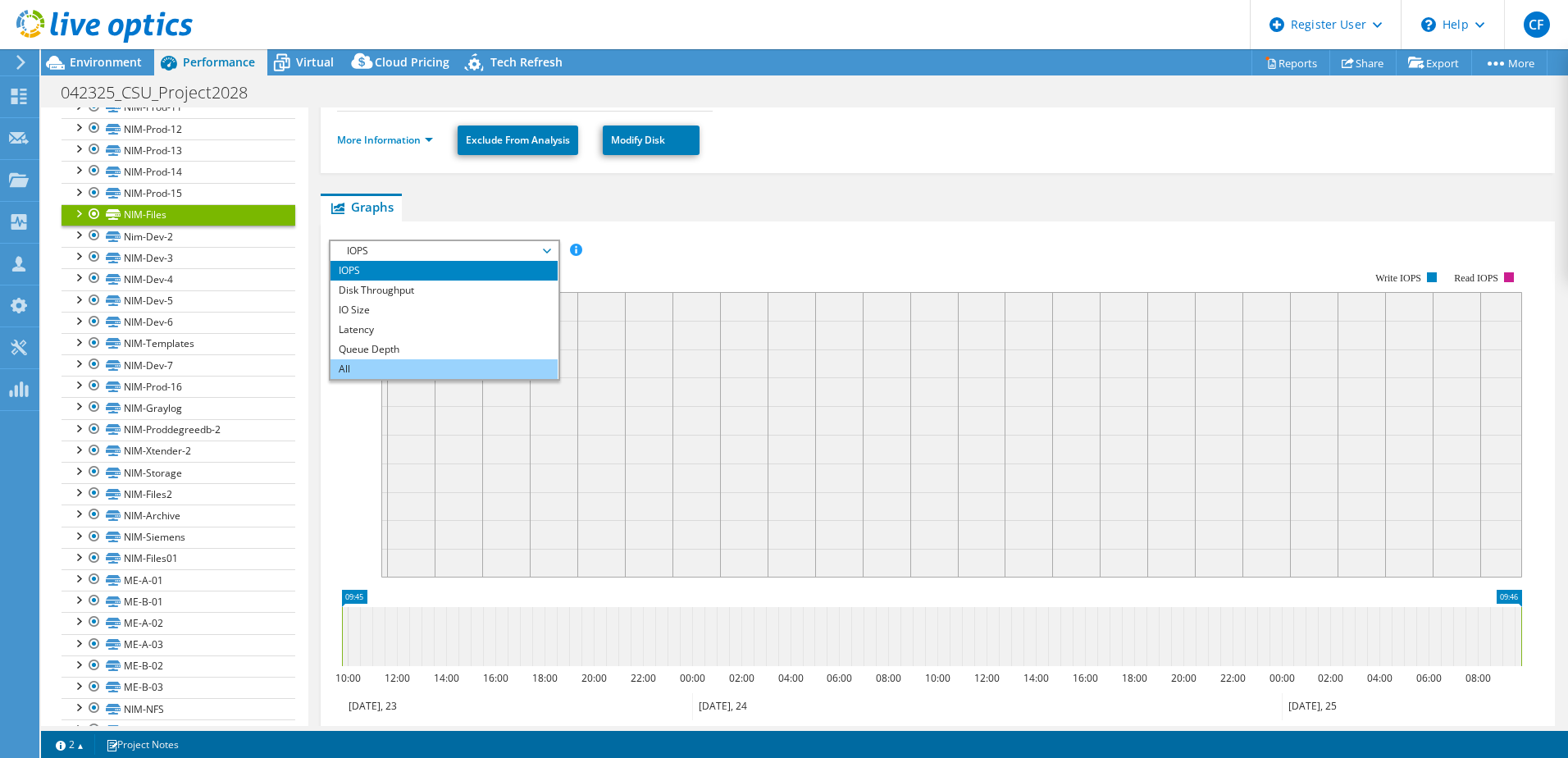
click at [410, 375] on li "All" at bounding box center [444, 368] width 227 height 20
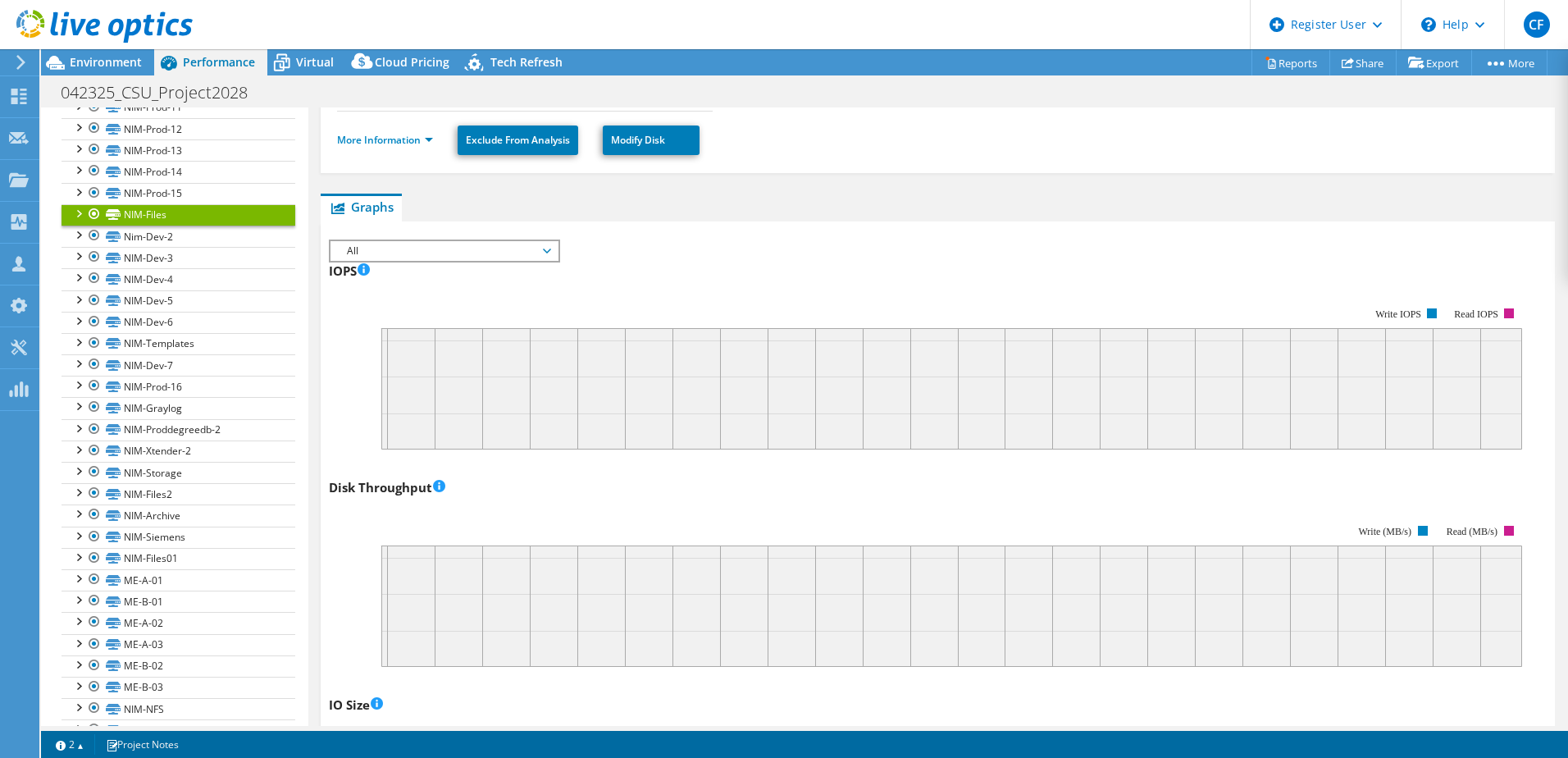
click at [217, 204] on link "NIM-Files" at bounding box center [178, 215] width 234 height 21
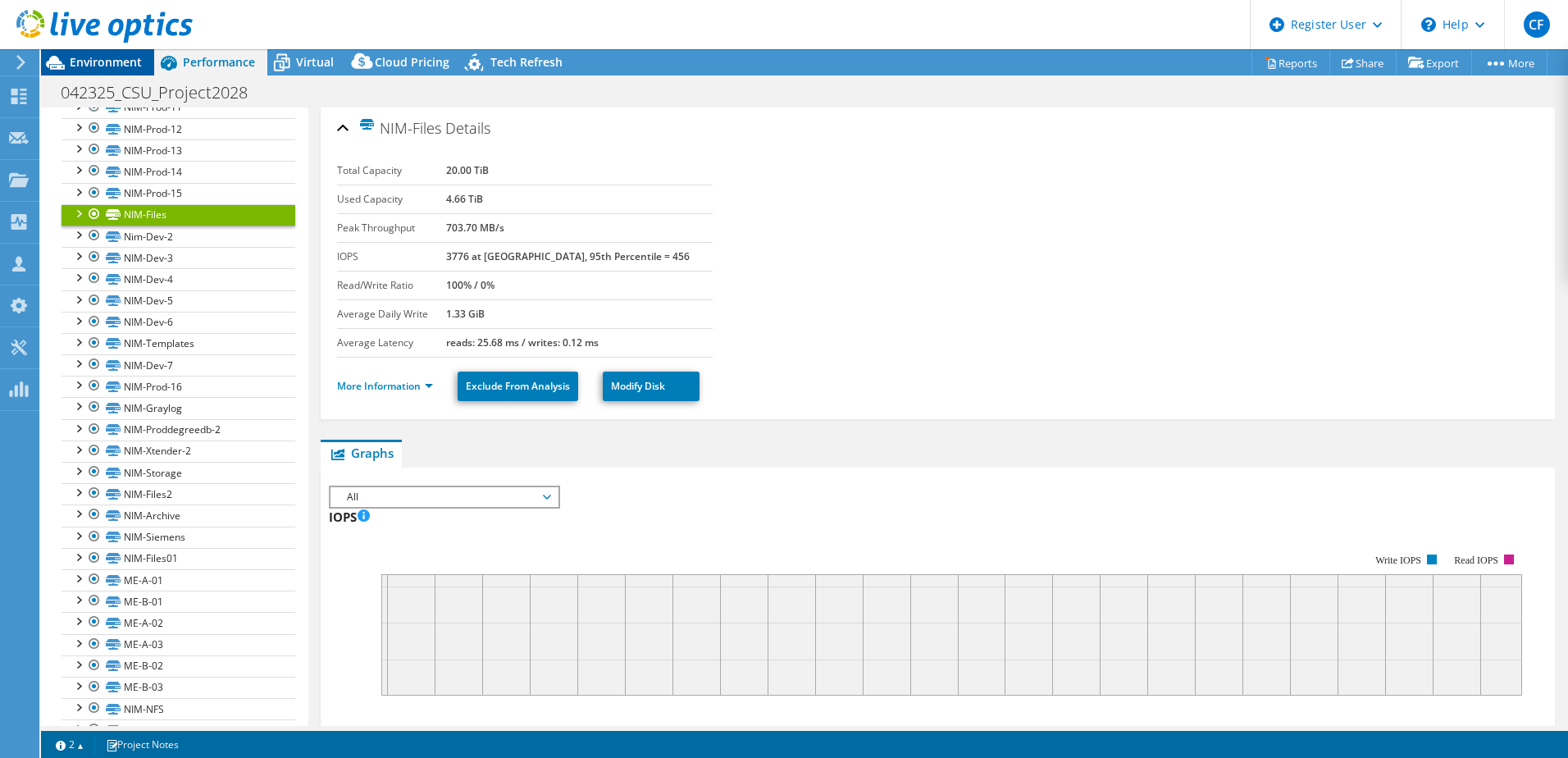
click at [114, 73] on div "Environment" at bounding box center [97, 63] width 114 height 27
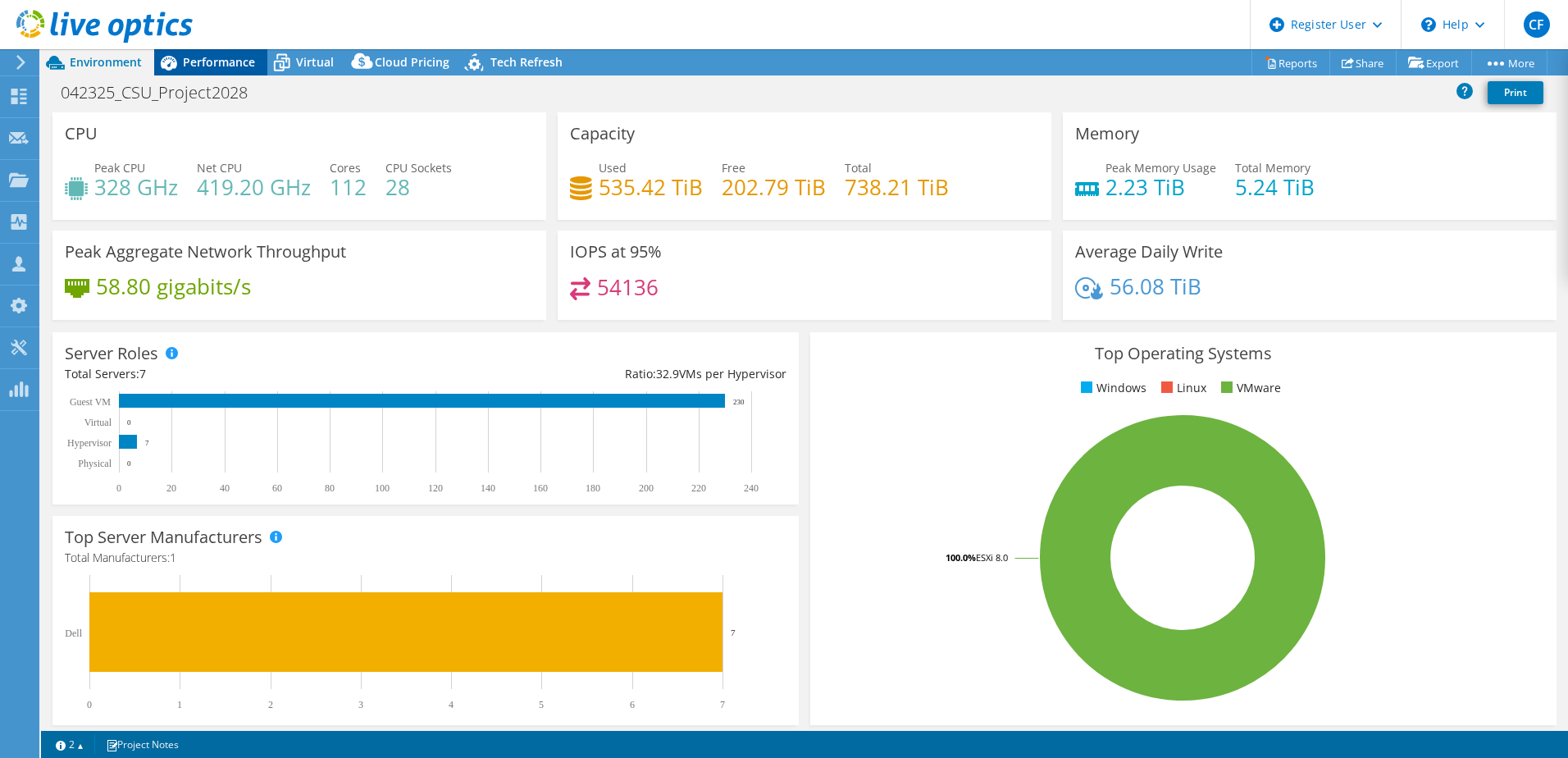
click at [184, 68] on span "Performance" at bounding box center [220, 62] width 73 height 15
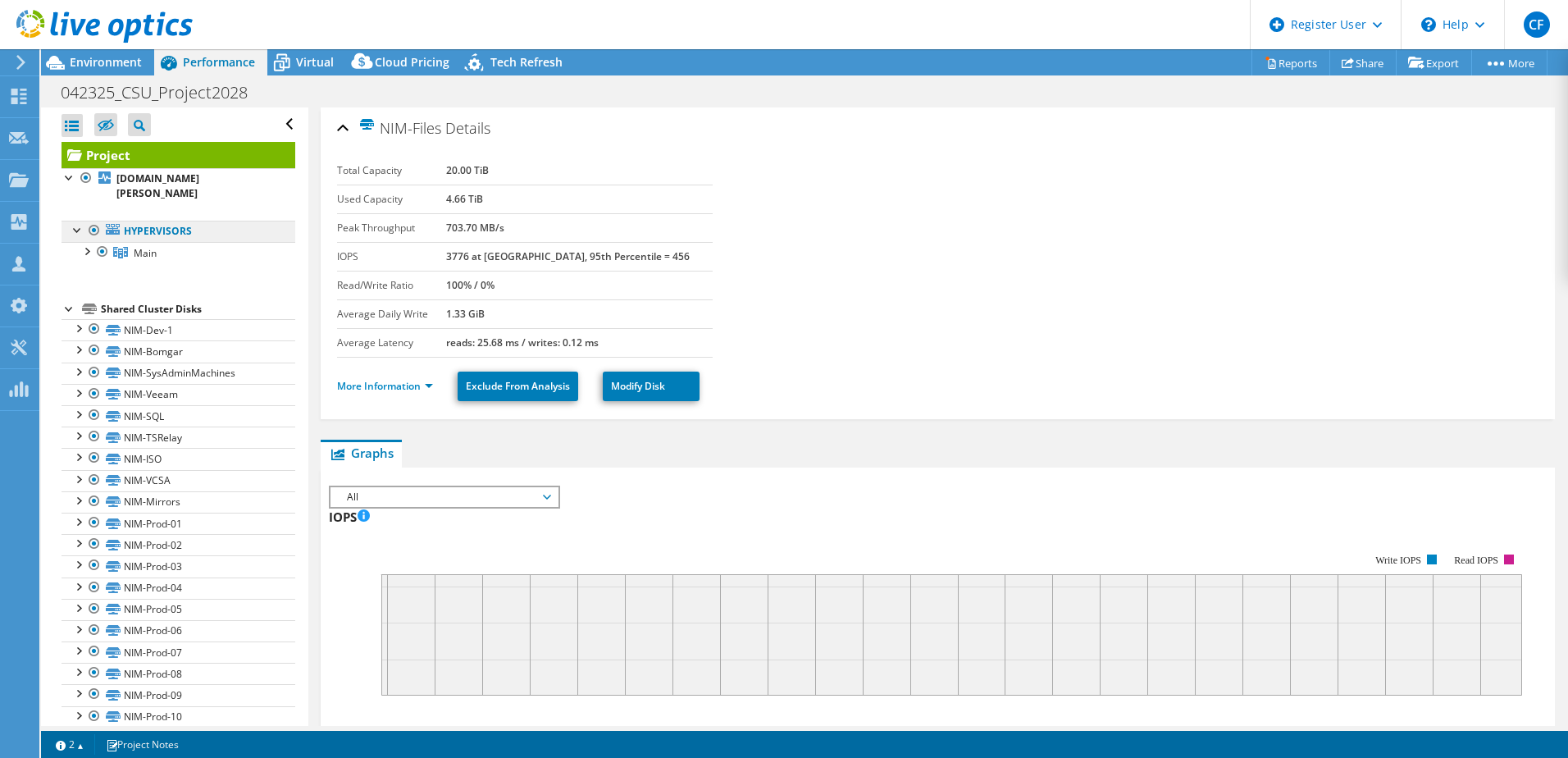
click at [166, 225] on link "Hypervisors" at bounding box center [178, 231] width 234 height 21
click at [164, 243] on link "Main" at bounding box center [178, 253] width 234 height 21
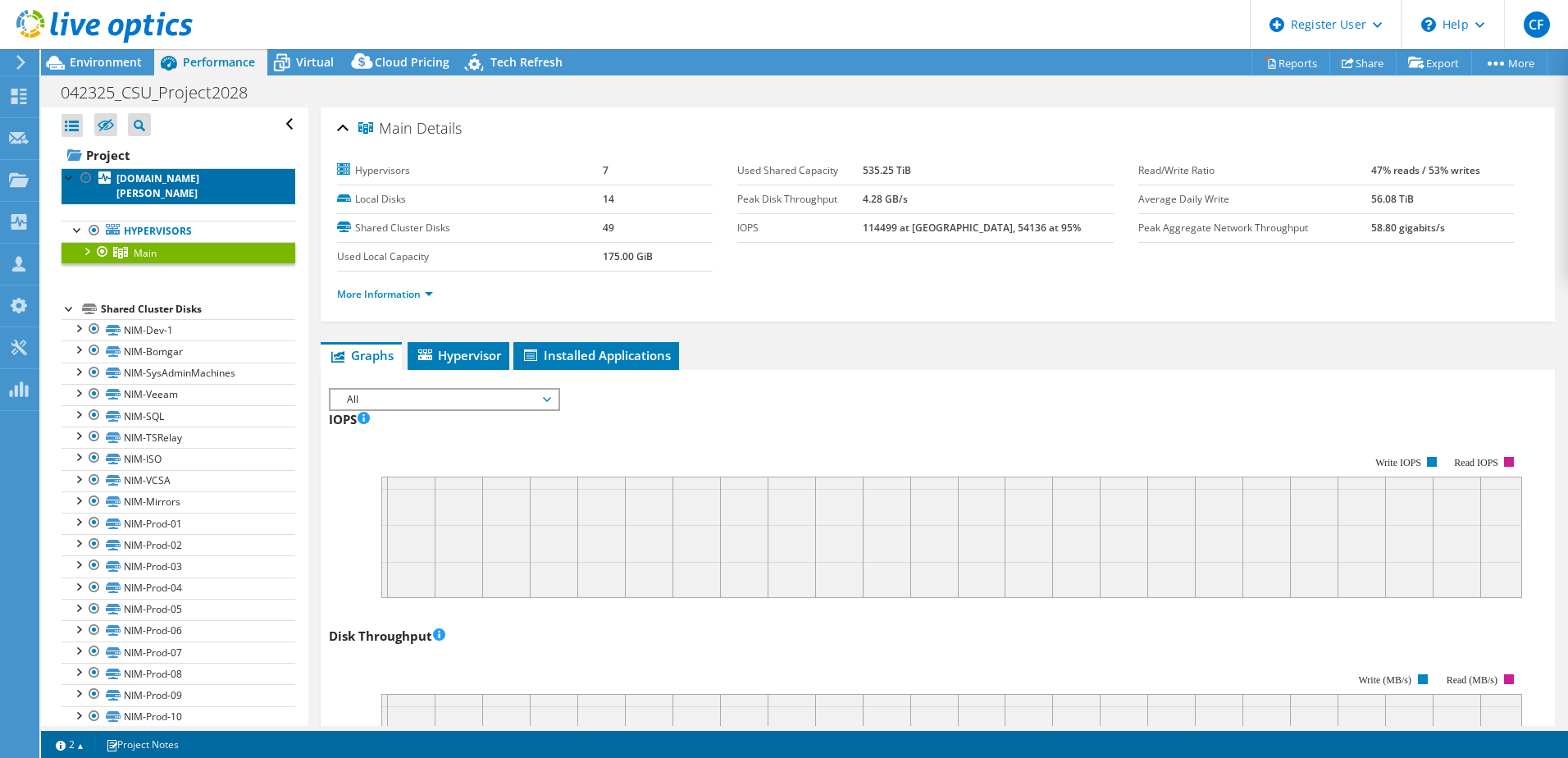
click at [148, 184] on b "[DOMAIN_NAME][PERSON_NAME]" at bounding box center [157, 186] width 83 height 29
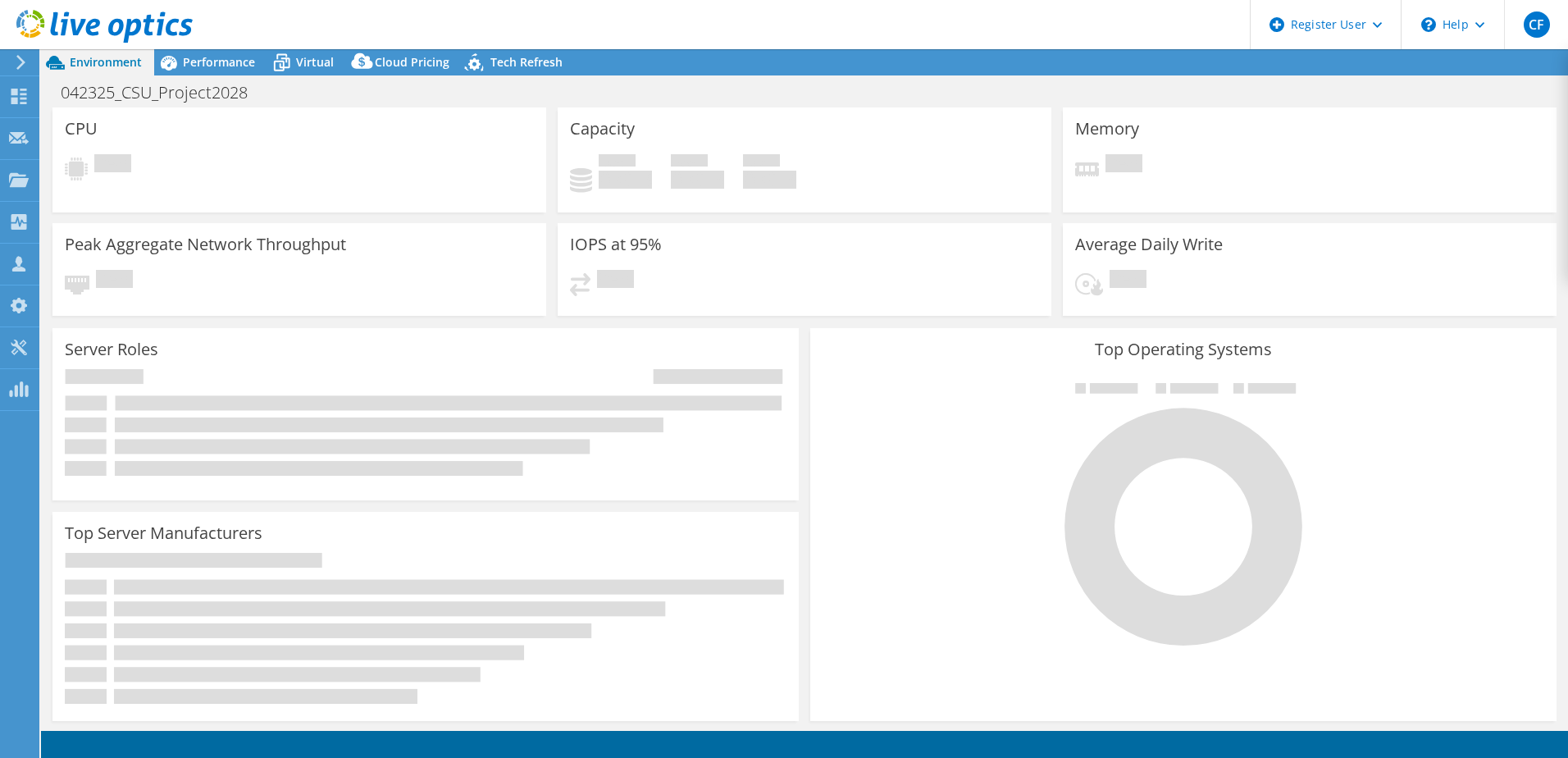
select select "USEast"
select select "USD"
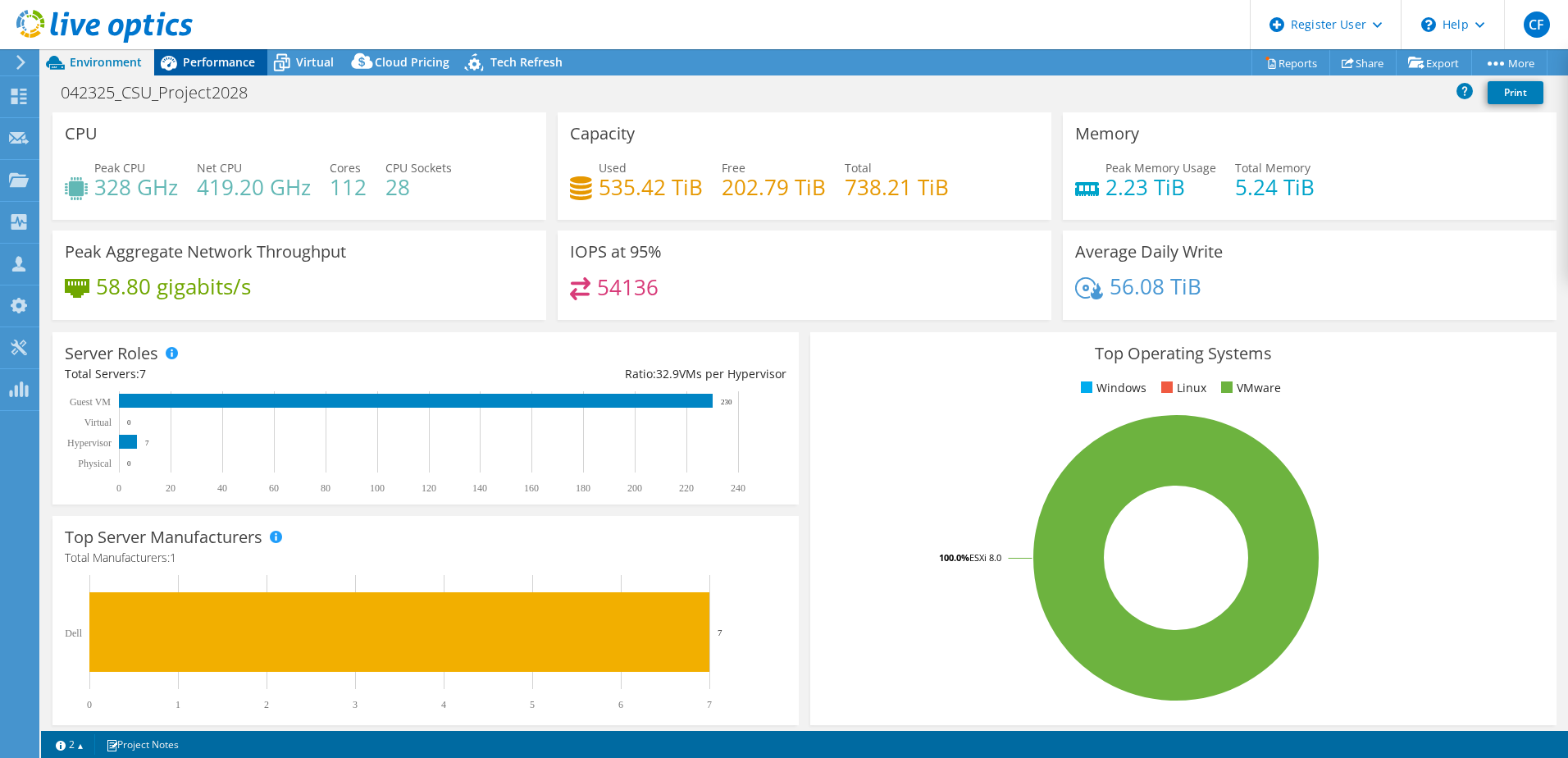
click at [206, 51] on div "Performance" at bounding box center [211, 63] width 114 height 27
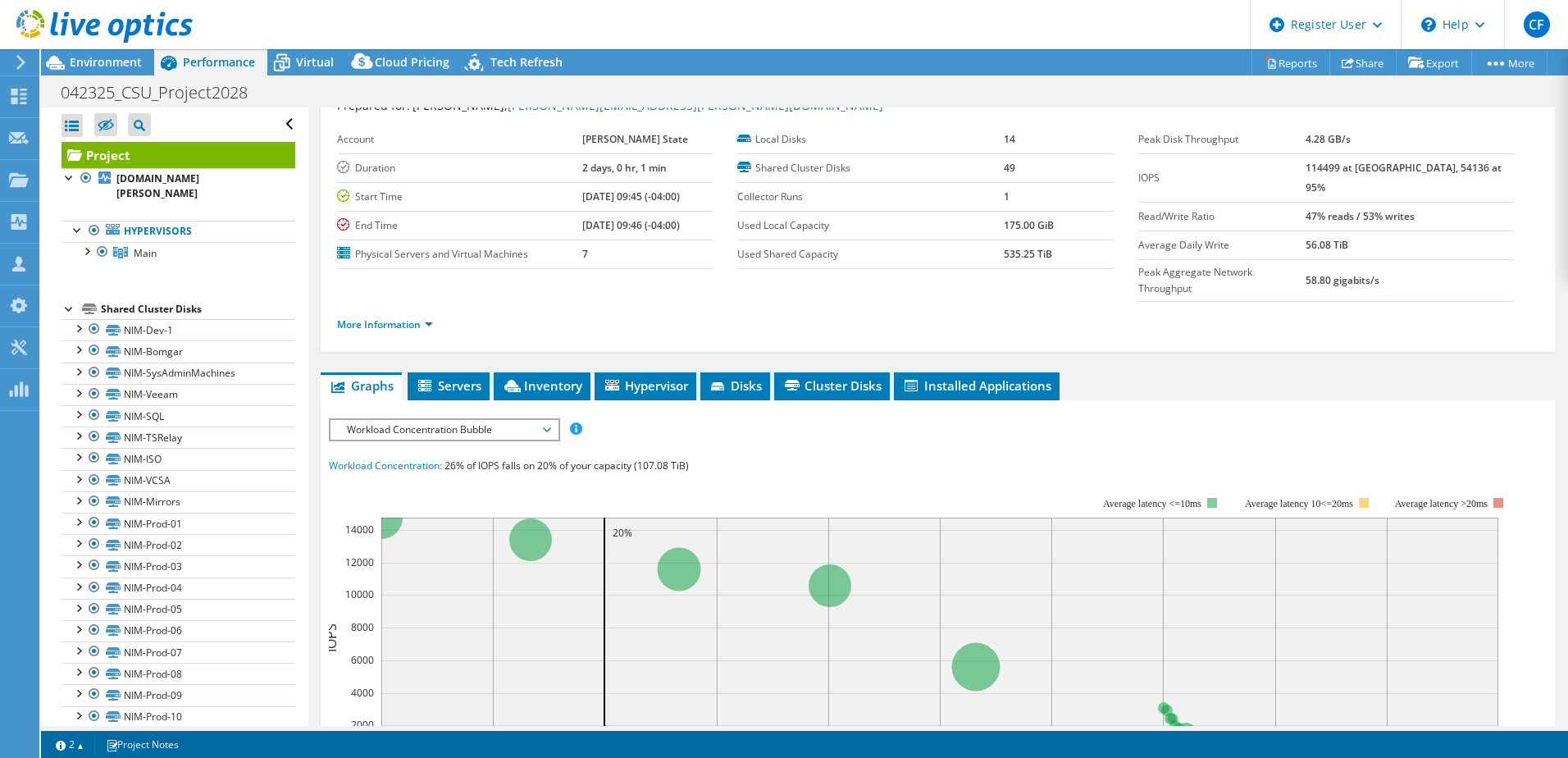
scroll to position [82, 0]
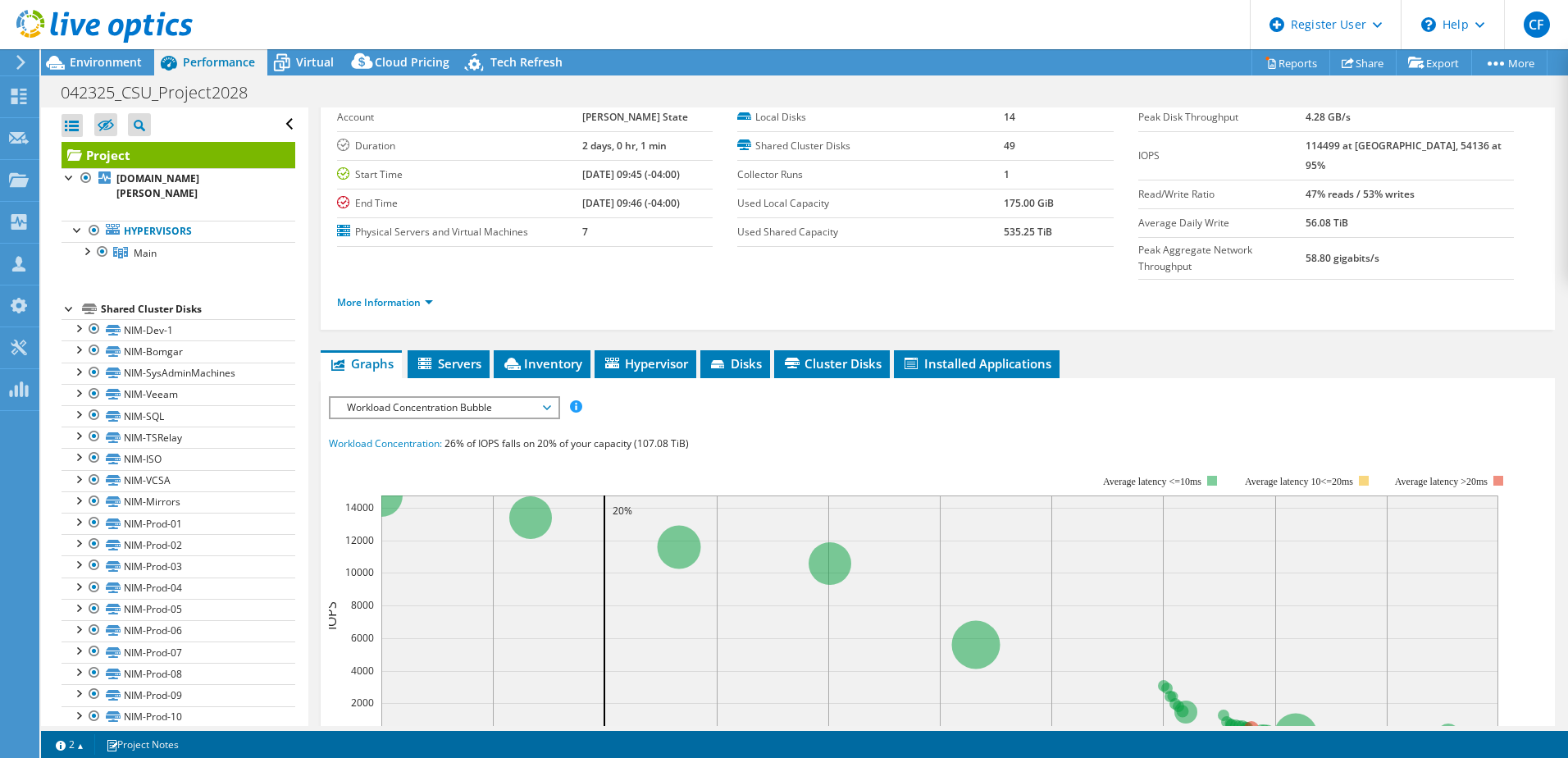
click at [536, 398] on span "Workload Concentration Bubble" at bounding box center [444, 408] width 211 height 20
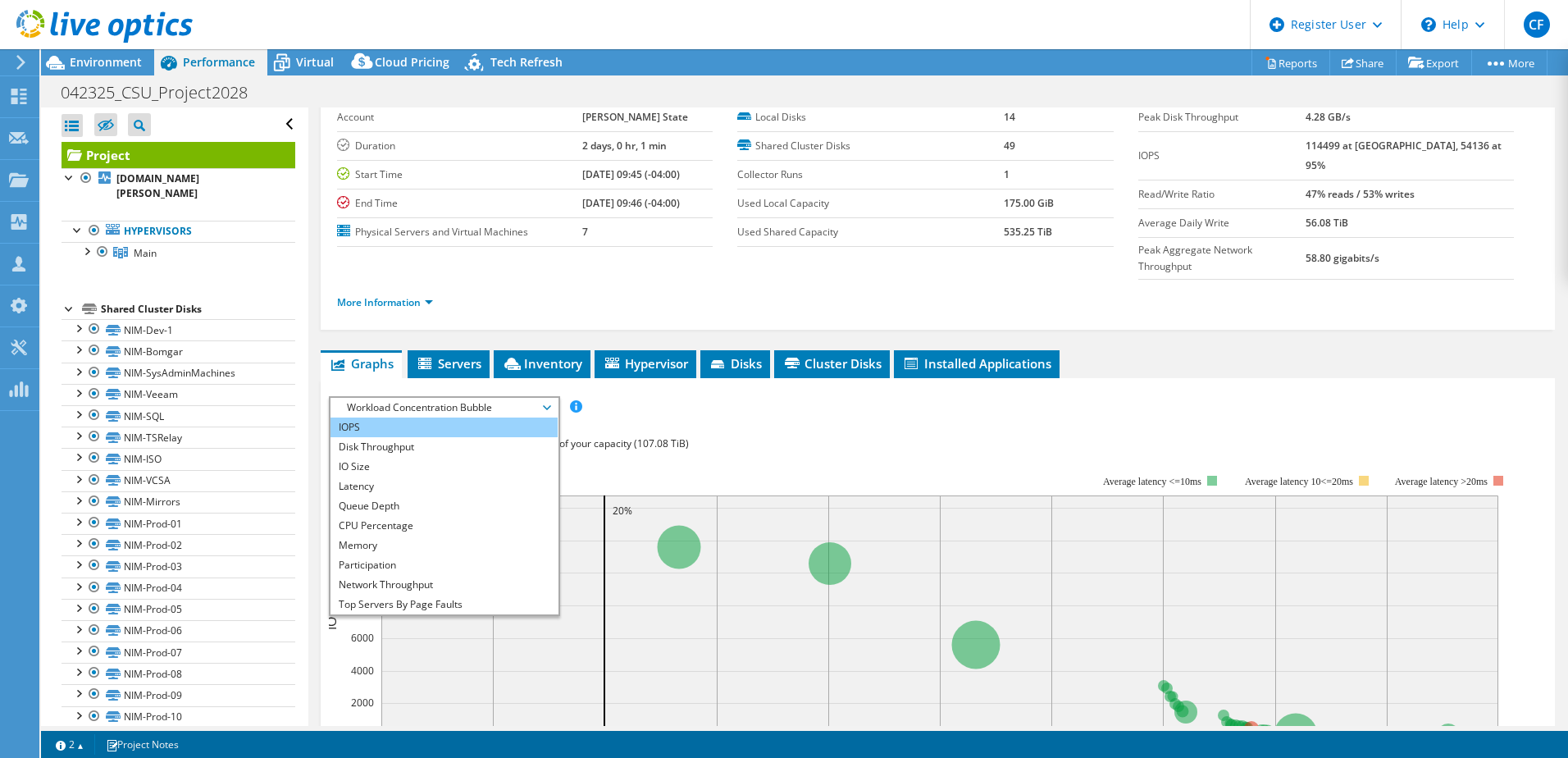
click at [463, 417] on li "IOPS" at bounding box center [444, 427] width 227 height 20
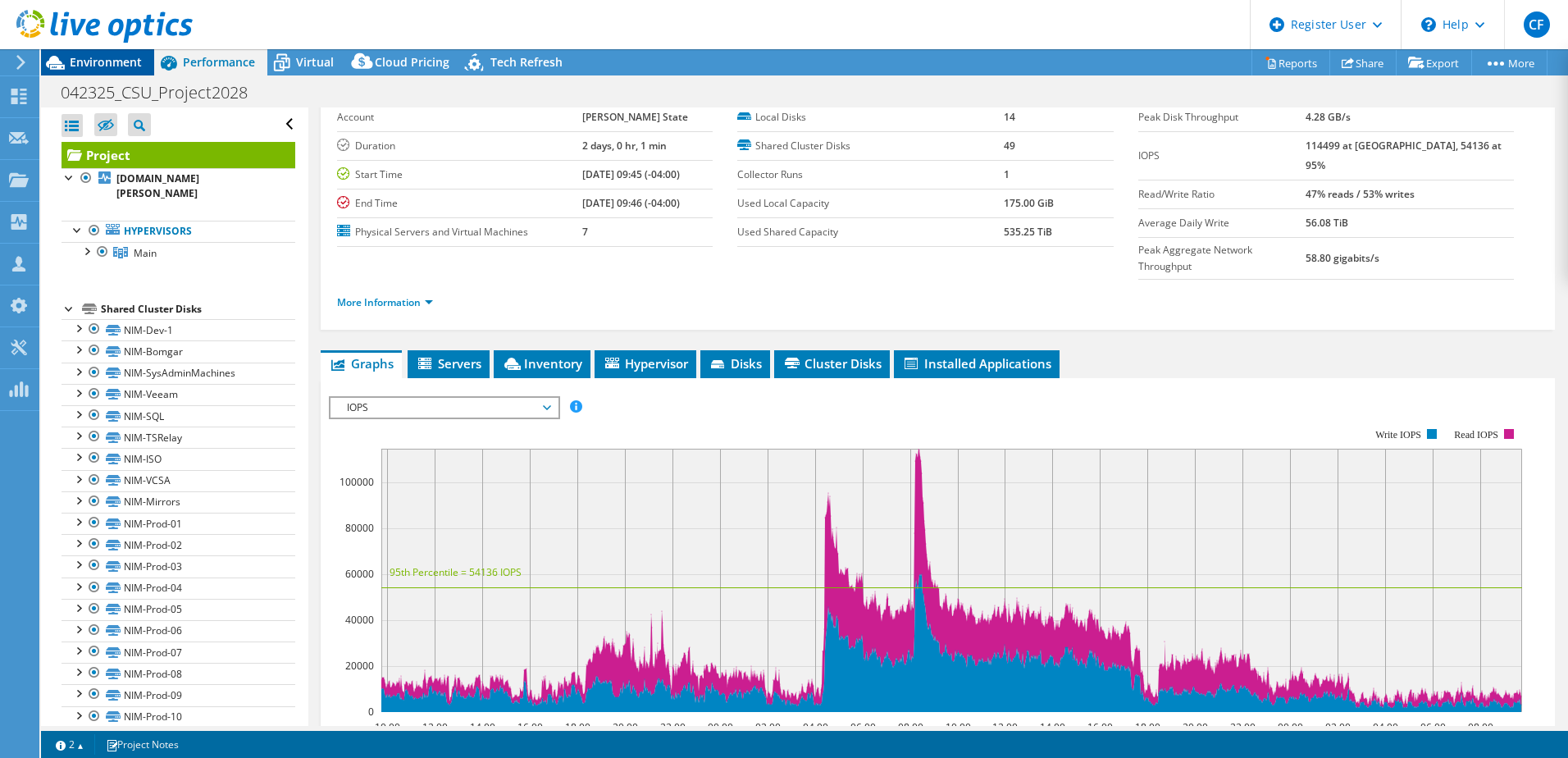
click at [98, 65] on span "Environment" at bounding box center [106, 62] width 73 height 15
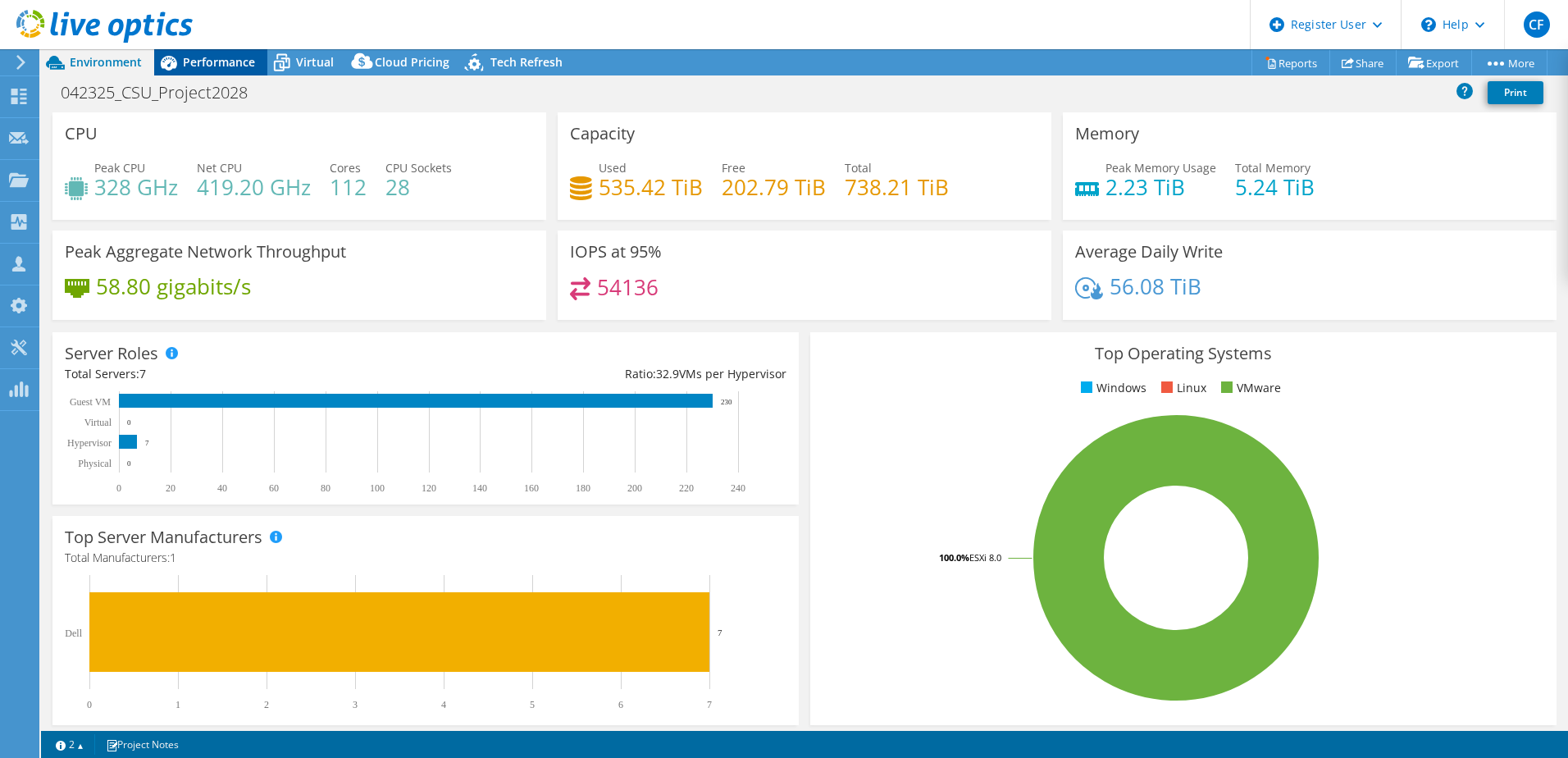
click at [234, 74] on div "Performance" at bounding box center [211, 63] width 114 height 27
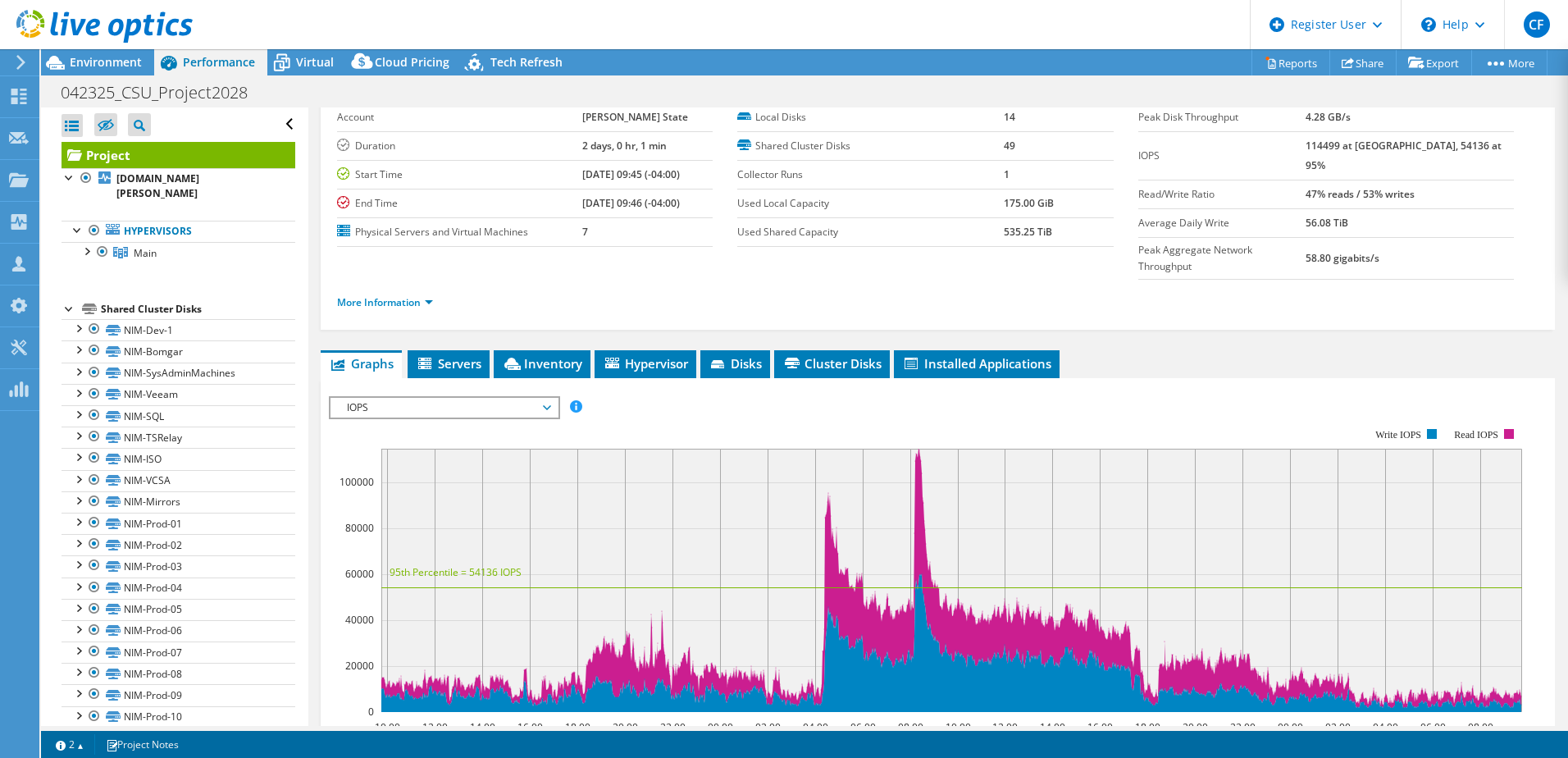
drag, startPoint x: 400, startPoint y: 377, endPoint x: 381, endPoint y: 375, distance: 19.1
click at [394, 398] on span "IOPS" at bounding box center [444, 408] width 211 height 20
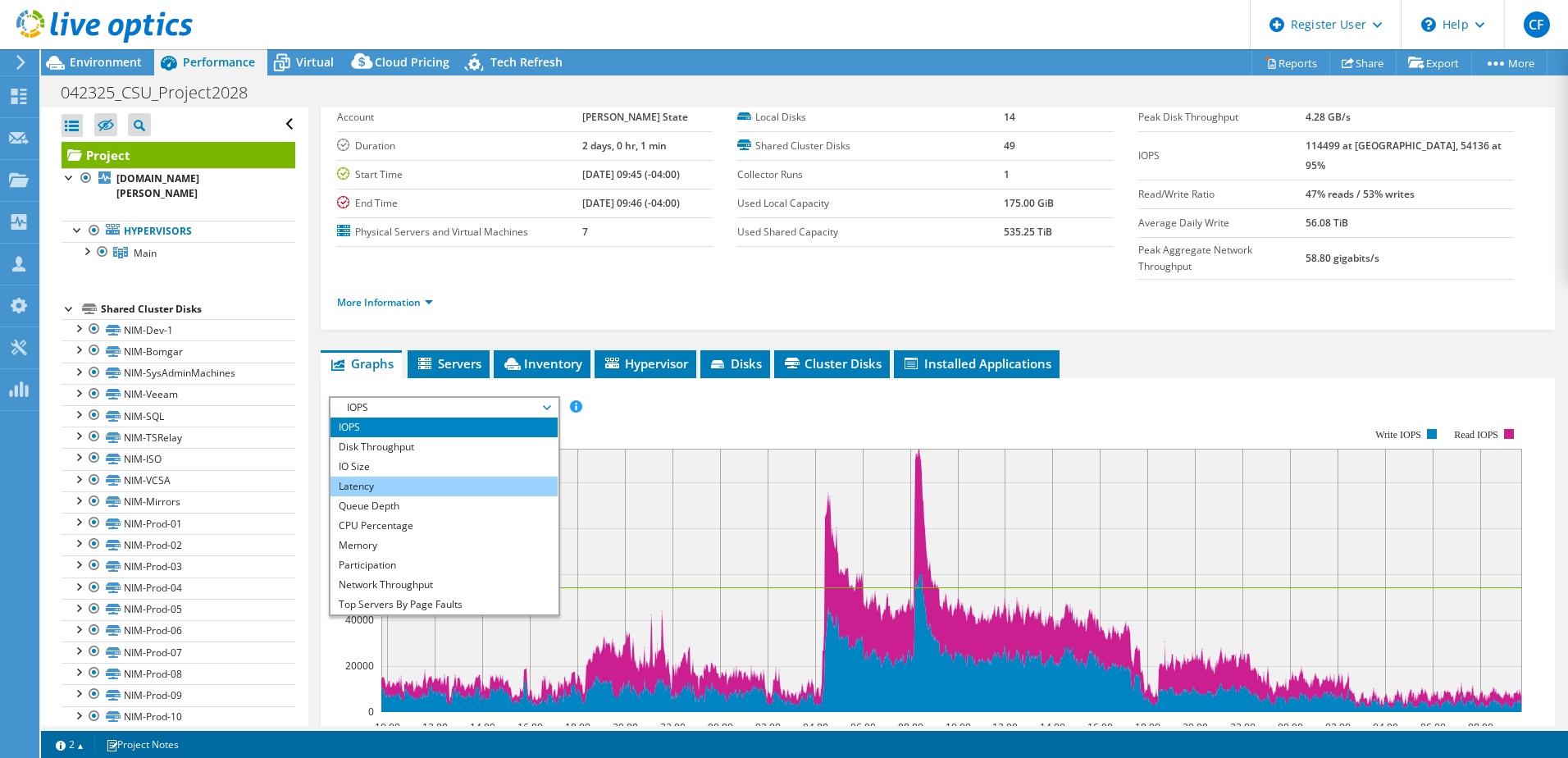
click at [409, 476] on li "Latency" at bounding box center [444, 486] width 227 height 20
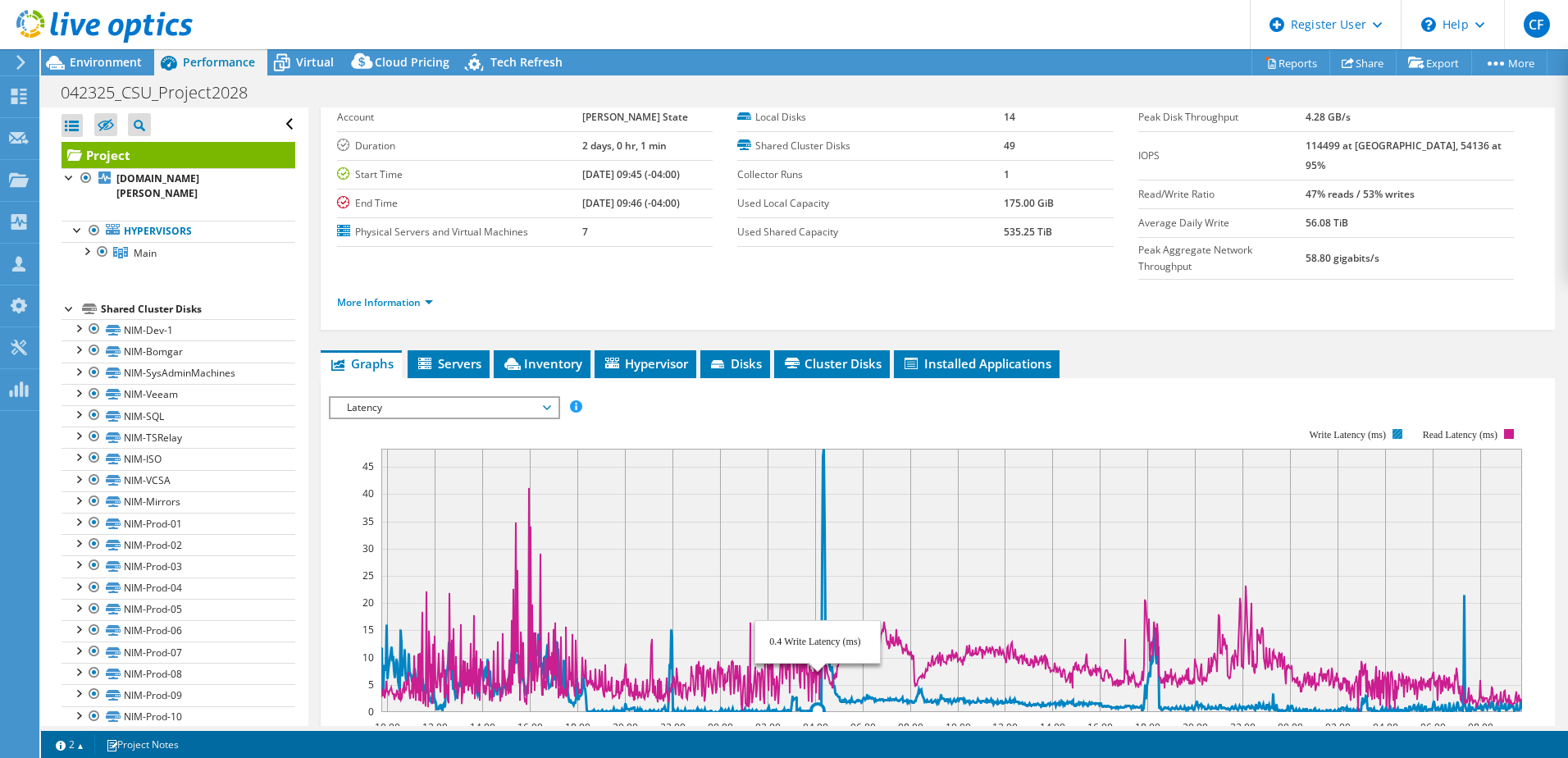
click at [823, 449] on icon at bounding box center [951, 580] width 1140 height 263
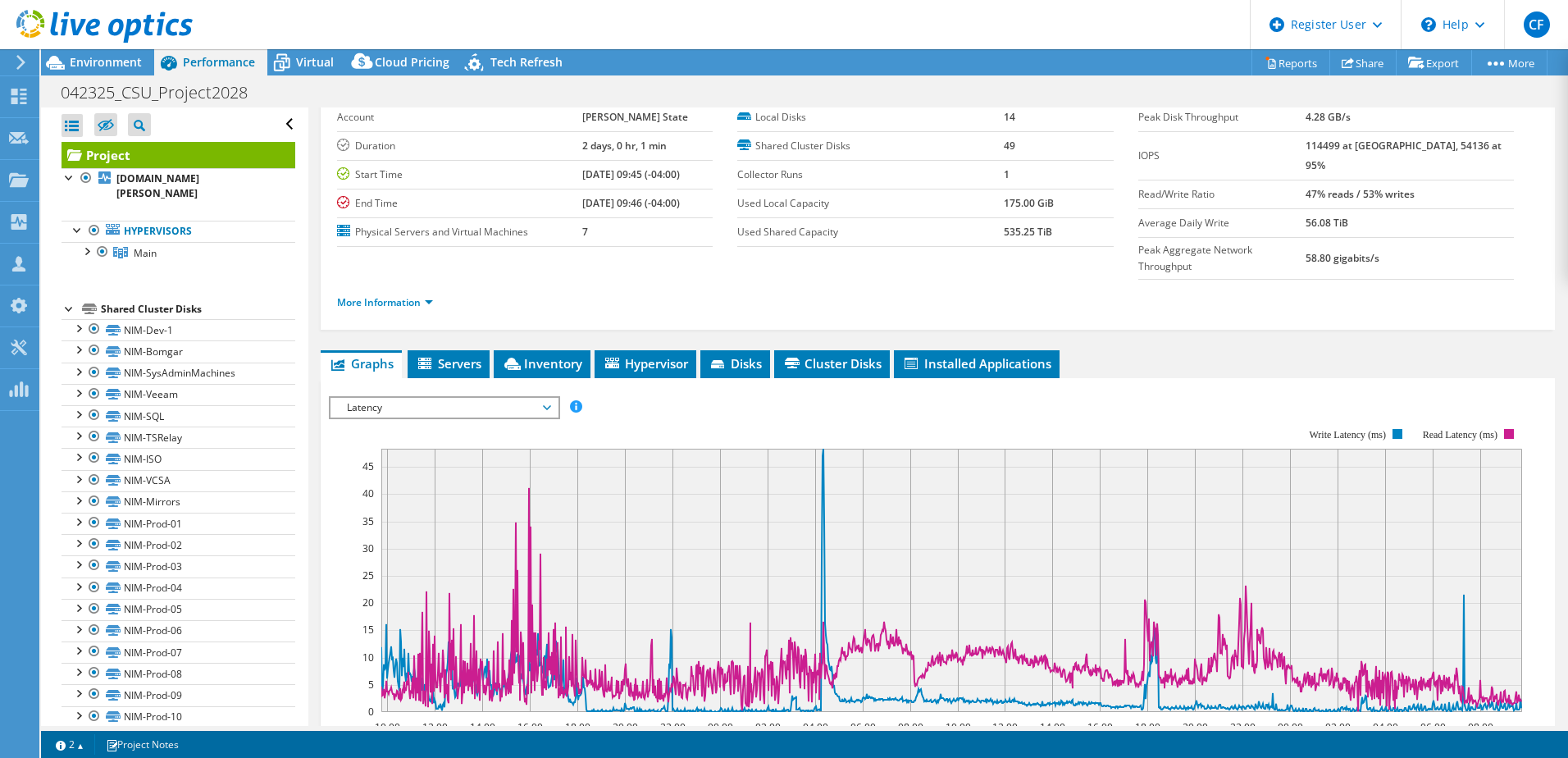
scroll to position [0, 0]
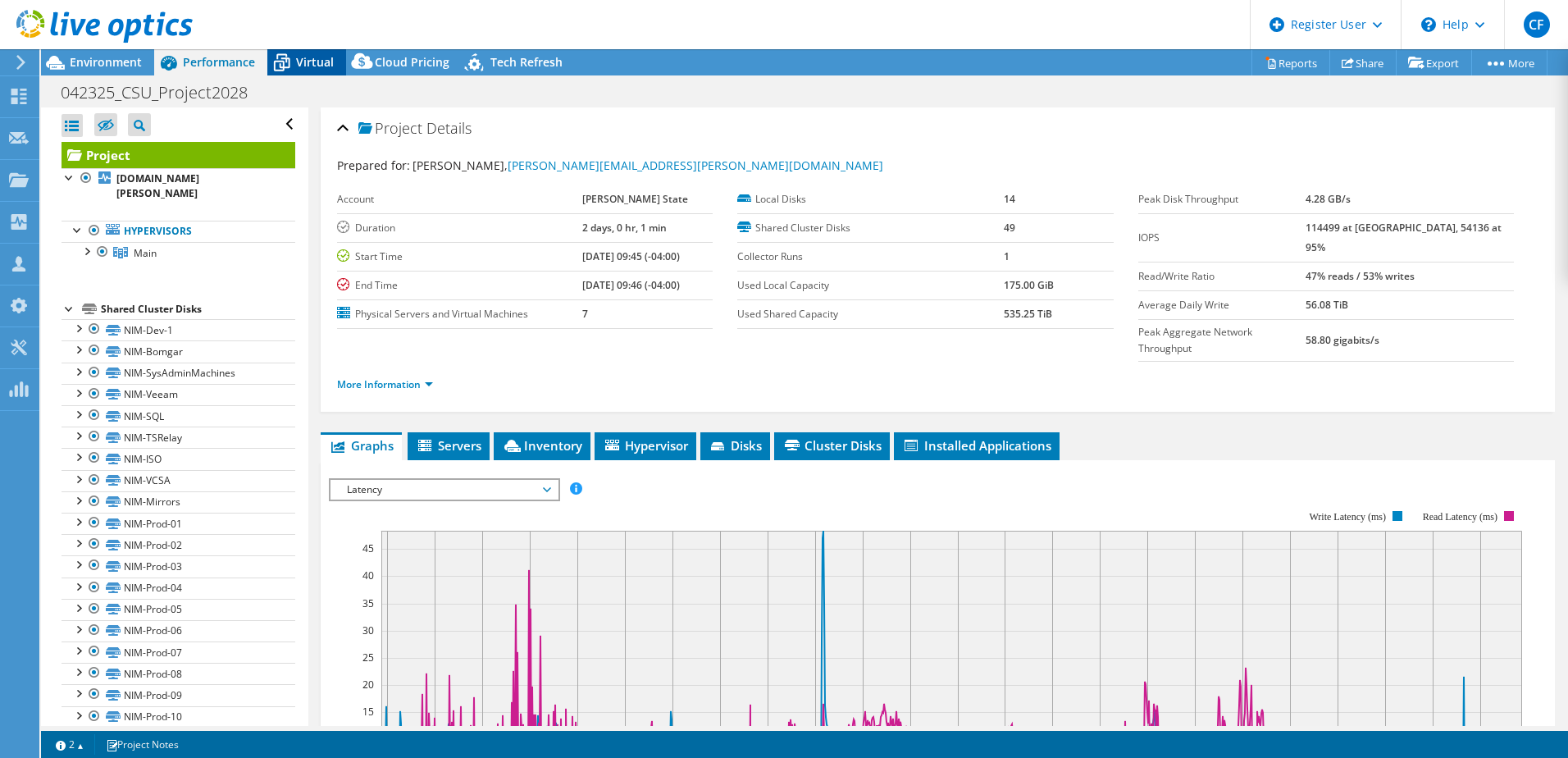
click at [295, 58] on icon at bounding box center [282, 63] width 29 height 29
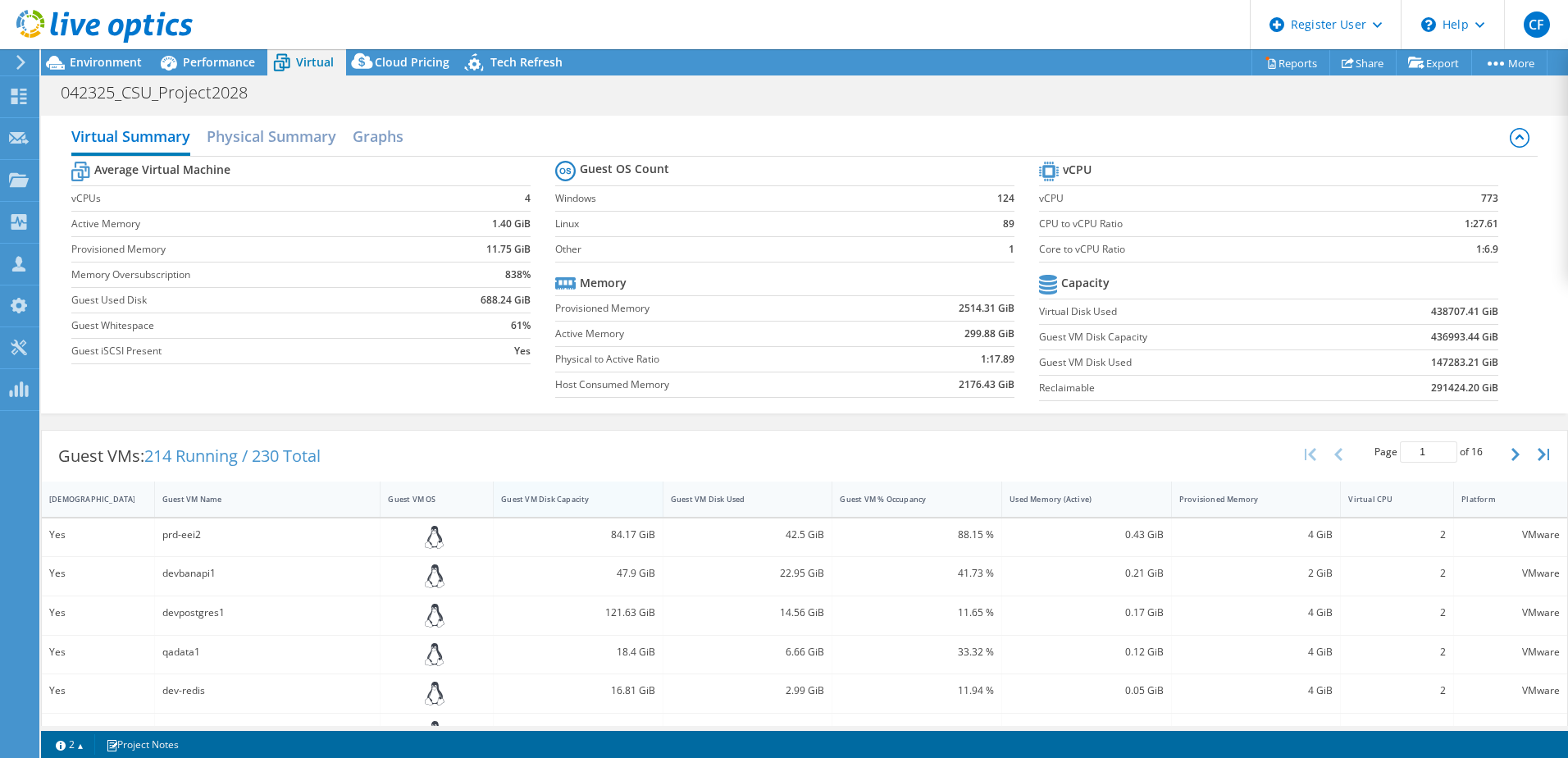
click at [581, 508] on div "Guest VM Disk Capacity" at bounding box center [568, 499] width 149 height 26
click at [698, 503] on div "Guest VM Disk Used" at bounding box center [738, 498] width 135 height 11
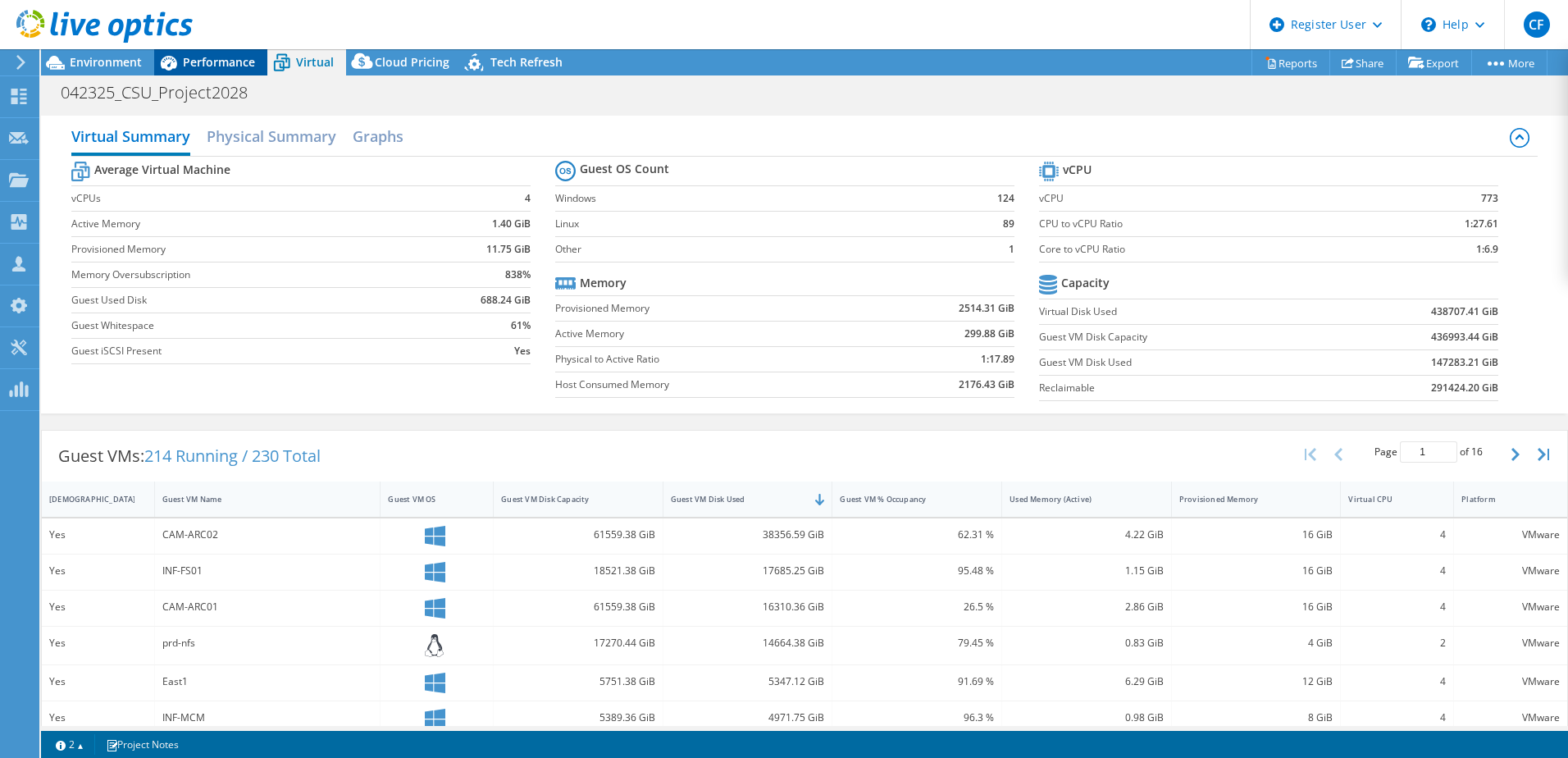
click at [185, 56] on span "Performance" at bounding box center [220, 62] width 73 height 15
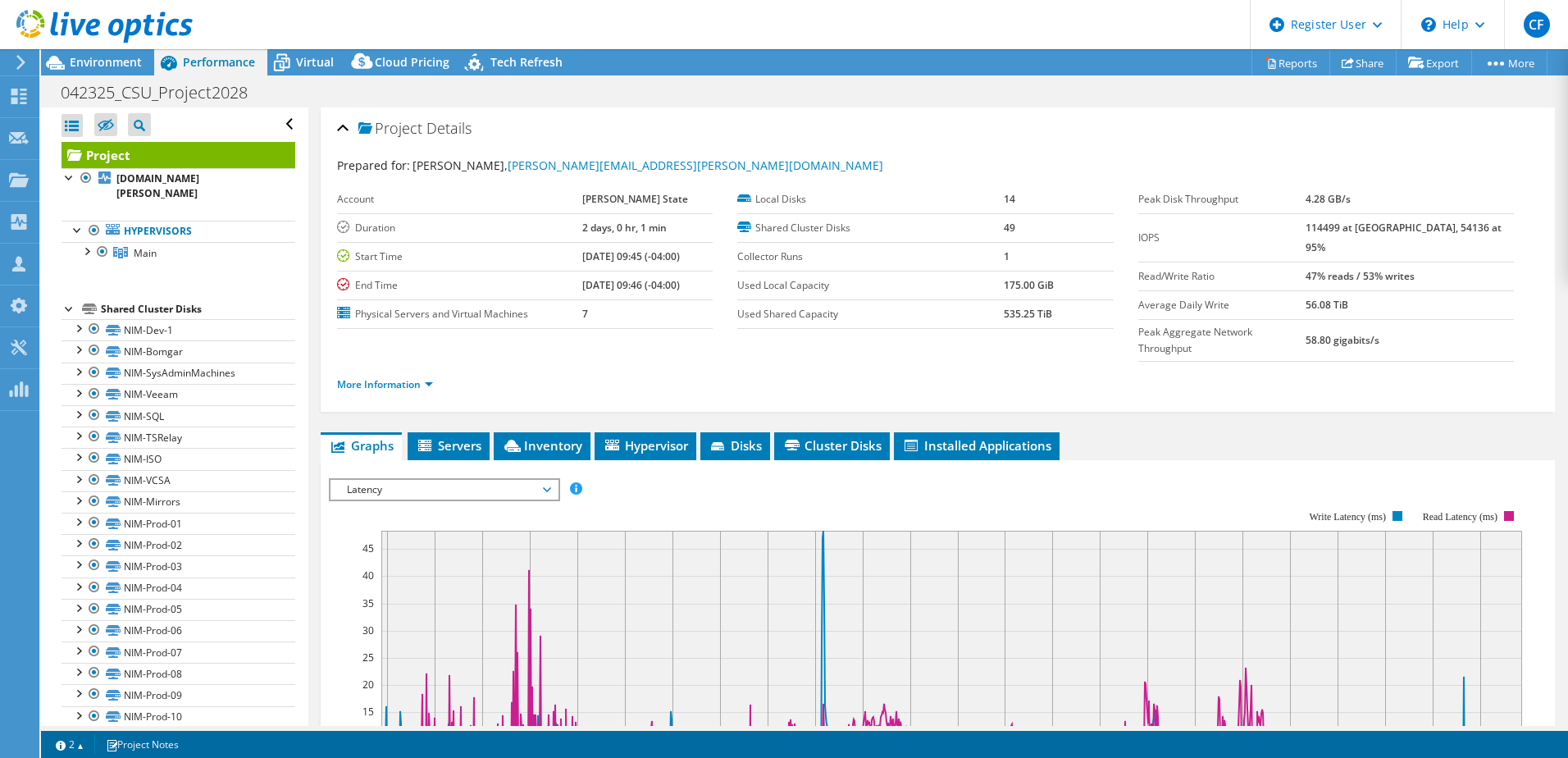
click at [115, 53] on div at bounding box center [96, 28] width 193 height 55
click at [96, 65] on span "Environment" at bounding box center [106, 62] width 73 height 15
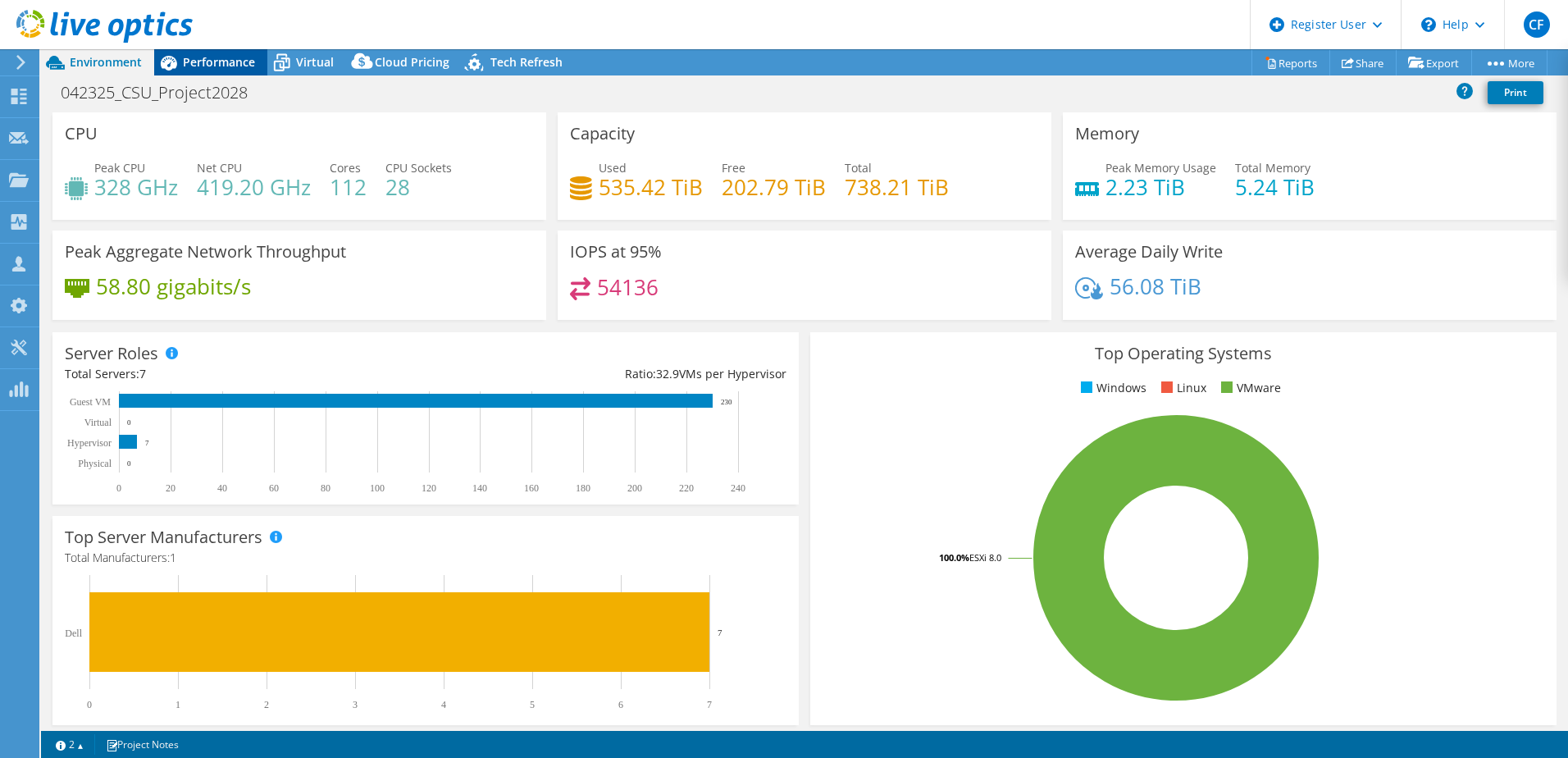
click at [234, 62] on span "Performance" at bounding box center [220, 62] width 73 height 15
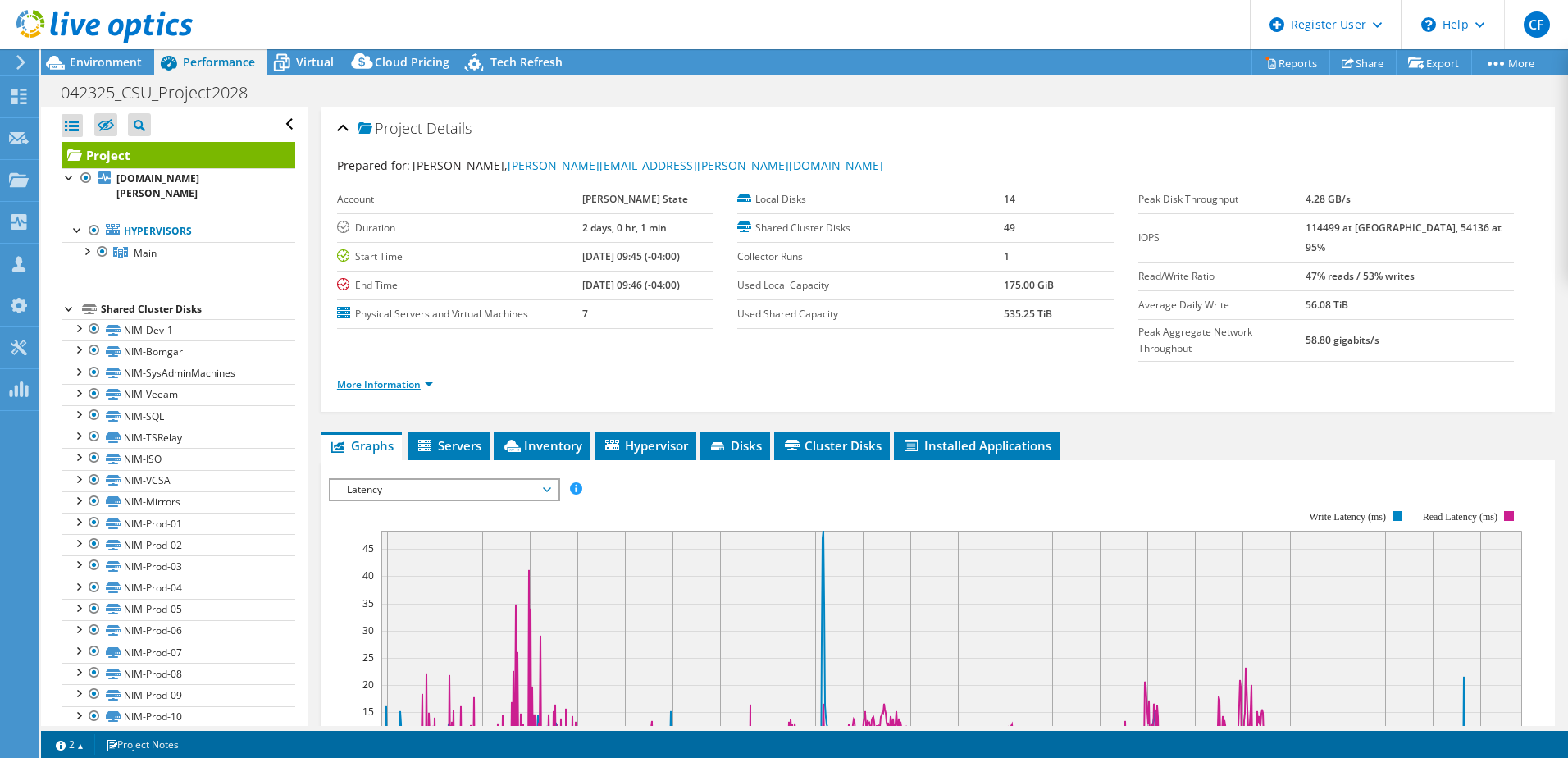
click at [371, 377] on link "More Information" at bounding box center [385, 384] width 96 height 14
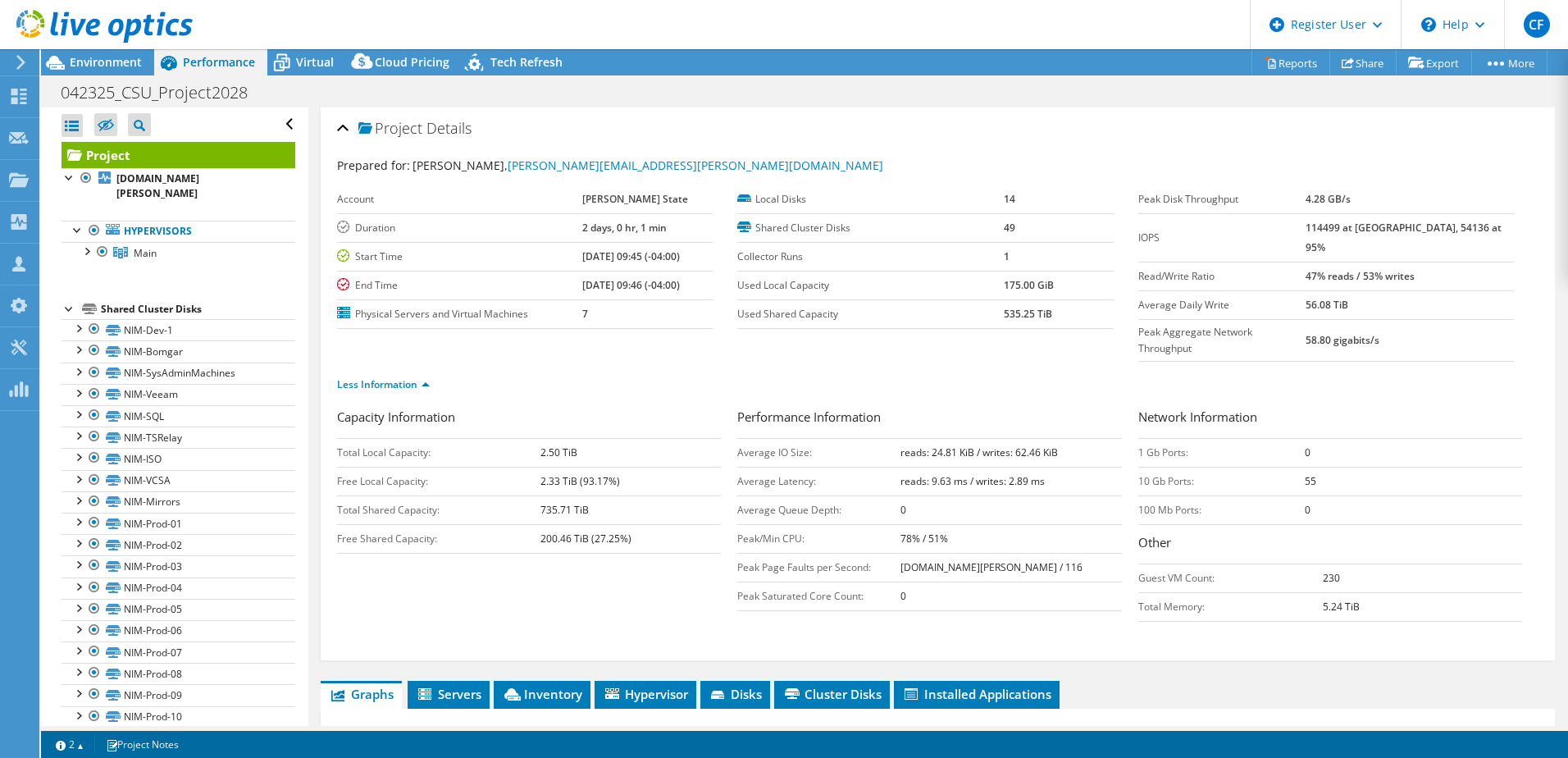
drag, startPoint x: 1328, startPoint y: 228, endPoint x: 1474, endPoint y: 228, distance: 146.0
click at [1474, 228] on tr "IOPS 114499 at Peak, 54136 at 95%" at bounding box center [1327, 237] width 376 height 49
drag, startPoint x: 1474, startPoint y: 228, endPoint x: 1392, endPoint y: 227, distance: 82.0
click at [1392, 227] on b "114499 at [GEOGRAPHIC_DATA], 54136 at 95%" at bounding box center [1403, 237] width 196 height 33
